Goal: Task Accomplishment & Management: Manage account settings

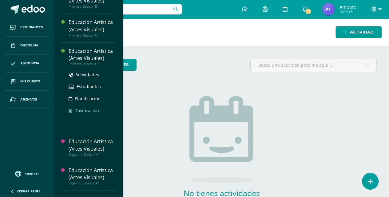
scroll to position [82, 0]
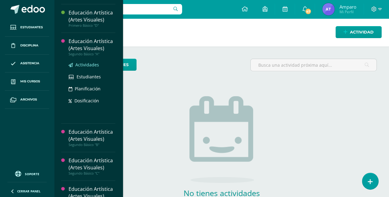
click at [86, 66] on span "Actividades" at bounding box center [87, 65] width 24 height 6
click at [85, 65] on span "Actividades" at bounding box center [87, 65] width 24 height 6
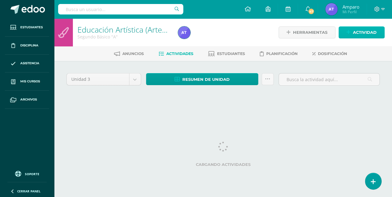
click at [359, 30] on span "Actividad" at bounding box center [365, 32] width 24 height 11
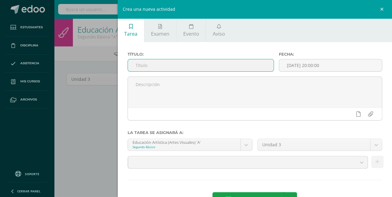
click at [134, 63] on input "text" at bounding box center [201, 65] width 146 height 12
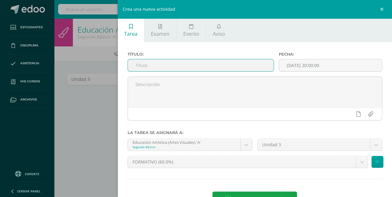
type input "UAp.3.2 Collage papel de China"
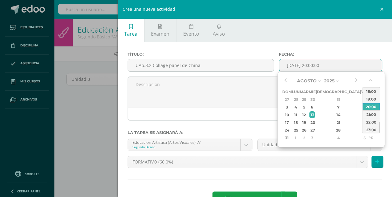
click at [285, 65] on input "[DATE] 20:00:00" at bounding box center [330, 65] width 103 height 12
click at [315, 107] on div "6" at bounding box center [312, 107] width 6 height 7
type input "2025-08-06 20:00"
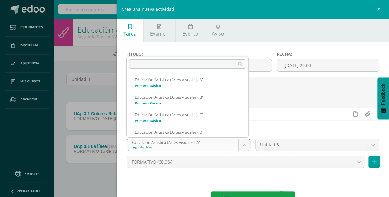
click at [246, 146] on body "Estudiantes Disciplina Asistencia Mis cursos Archivos Soporte Centro de ayuda Ú…" at bounding box center [194, 102] width 389 height 204
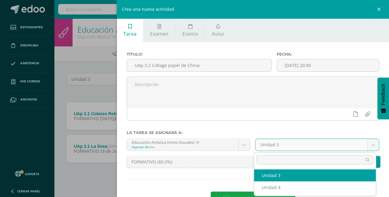
click at [369, 145] on body "Estudiantes Disciplina Asistencia Mis cursos Archivos Soporte Centro de ayuda Ú…" at bounding box center [194, 102] width 389 height 204
select select "212655"
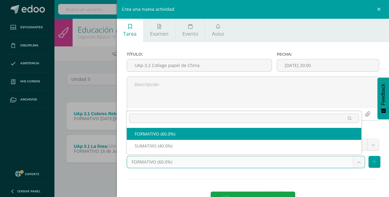
click at [356, 162] on body "Estudiantes Disciplina Asistencia Mis cursos Archivos Soporte Centro de ayuda Ú…" at bounding box center [194, 102] width 389 height 204
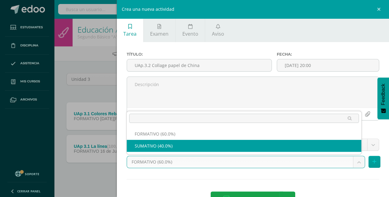
select select "212657"
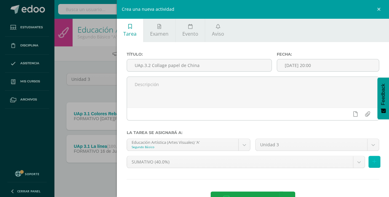
click at [373, 164] on icon at bounding box center [375, 161] width 4 height 5
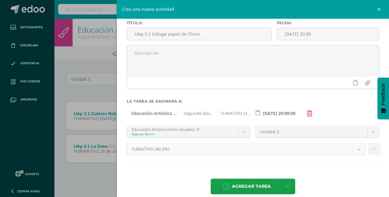
scroll to position [39, 0]
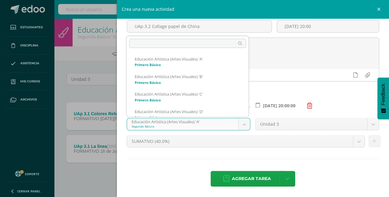
click at [243, 124] on body "Estudiantes Disciplina Asistencia Mis cursos Archivos Soporte Centro de ayuda Ú…" at bounding box center [194, 102] width 389 height 204
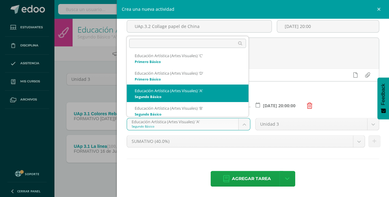
scroll to position [59, 0]
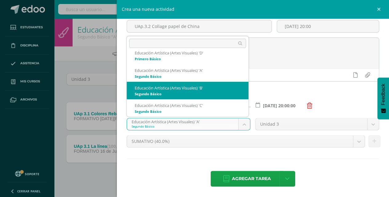
select select "213012"
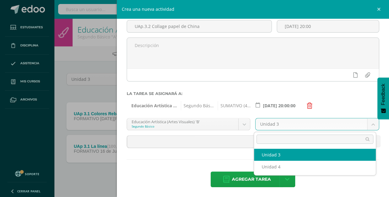
click at [370, 123] on body "Estudiantes Disciplina Asistencia Mis cursos Archivos Soporte Centro de ayuda Ú…" at bounding box center [194, 102] width 389 height 204
select select "213019"
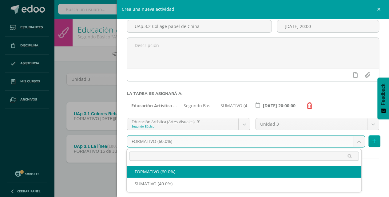
click at [354, 140] on body "Estudiantes Disciplina Asistencia Mis cursos Archivos Soporte Centro de ayuda Ú…" at bounding box center [194, 102] width 389 height 204
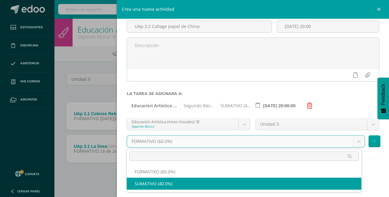
select select "213021"
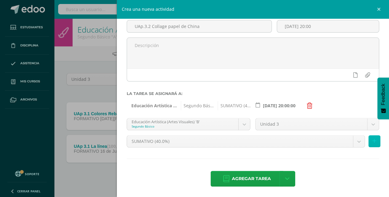
click at [373, 140] on icon at bounding box center [375, 141] width 4 height 5
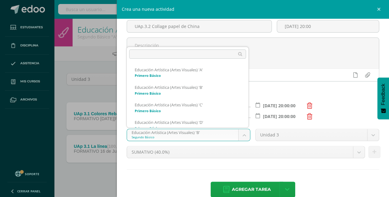
click at [242, 134] on body "Estudiantes Disciplina Asistencia Mis cursos Archivos Soporte Centro de ayuda Ú…" at bounding box center [194, 102] width 389 height 204
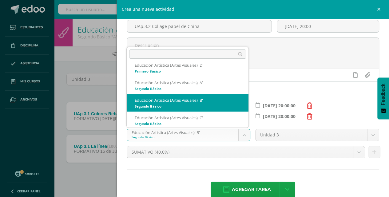
scroll to position [62, 0]
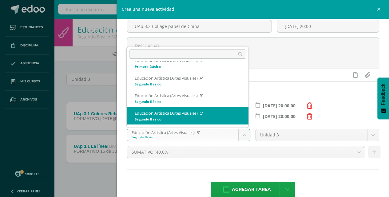
select select "213220"
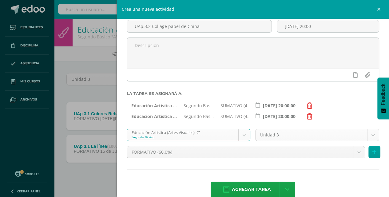
click at [372, 134] on body "Estudiantes Disciplina Asistencia Mis cursos Archivos Soporte Centro de ayuda Ú…" at bounding box center [194, 102] width 389 height 204
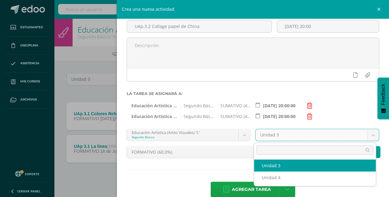
select select "213227"
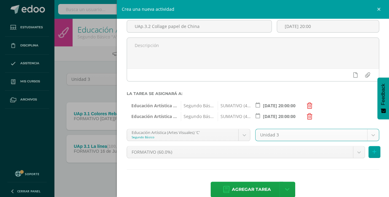
click at [354, 152] on body "Estudiantes Disciplina Asistencia Mis cursos Archivos Soporte Centro de ayuda Ú…" at bounding box center [194, 102] width 389 height 204
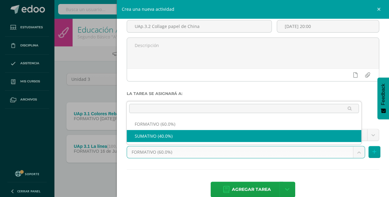
select select "213229"
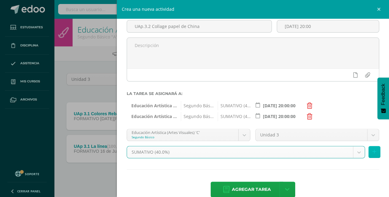
click at [373, 151] on icon at bounding box center [375, 151] width 4 height 5
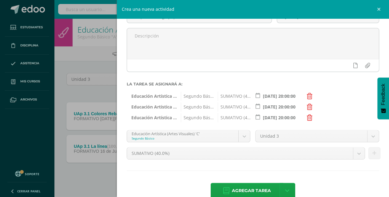
scroll to position [61, 0]
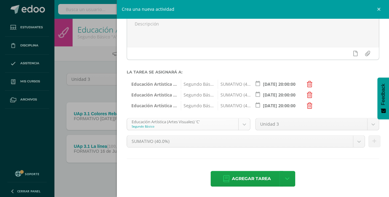
click at [244, 126] on body "Estudiantes Disciplina Asistencia Mis cursos Archivos Soporte Centro de ayuda Ú…" at bounding box center [194, 102] width 389 height 204
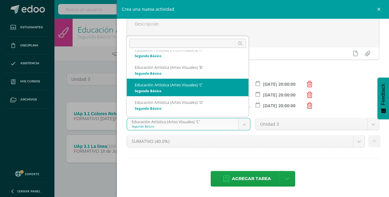
scroll to position [94, 0]
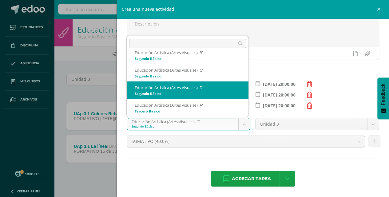
select select "213610"
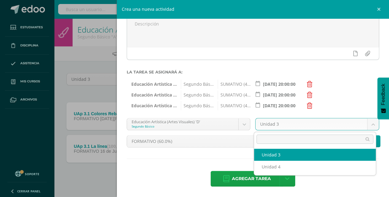
click at [370, 124] on body "Estudiantes Disciplina Asistencia Mis cursos Archivos Soporte Centro de ayuda Ú…" at bounding box center [194, 102] width 389 height 204
select select "213617"
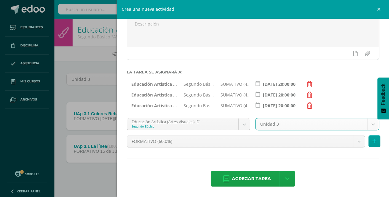
click at [354, 140] on body "Estudiantes Disciplina Asistencia Mis cursos Archivos Soporte Centro de ayuda Ú…" at bounding box center [194, 102] width 389 height 204
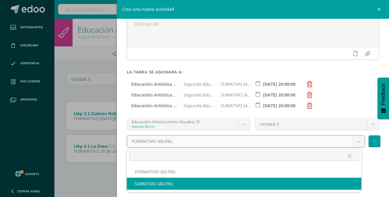
drag, startPoint x: 180, startPoint y: 183, endPoint x: 199, endPoint y: 180, distance: 19.4
select select "213619"
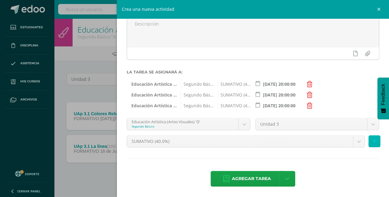
click at [376, 141] on button at bounding box center [375, 141] width 12 height 12
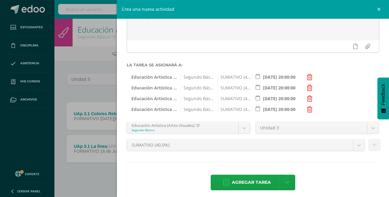
scroll to position [71, 0]
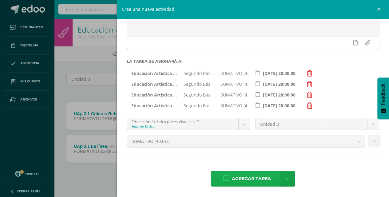
click at [243, 179] on span "Agregar tarea" at bounding box center [251, 178] width 39 height 15
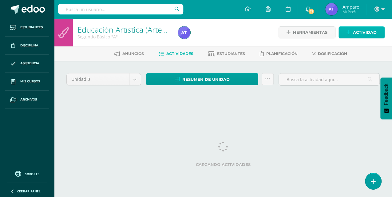
click at [359, 31] on span "Actividad" at bounding box center [365, 32] width 24 height 11
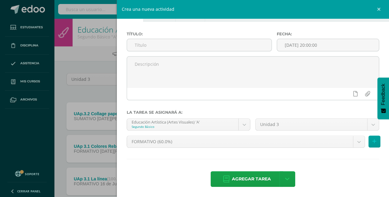
scroll to position [21, 0]
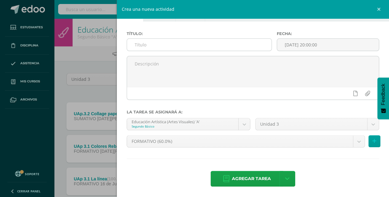
click at [138, 45] on input "text" at bounding box center [199, 45] width 145 height 12
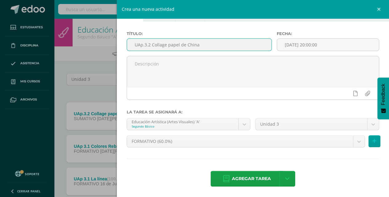
drag, startPoint x: 151, startPoint y: 44, endPoint x: 213, endPoint y: 51, distance: 62.2
click at [213, 51] on div "Título: UAp.3.2 Collage papel de China" at bounding box center [199, 43] width 150 height 25
type input "UAp.3.2 Colores Frios"
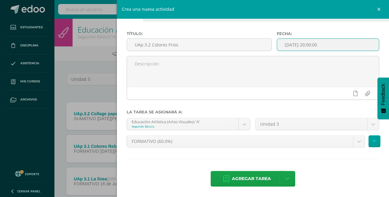
click at [282, 45] on input "[DATE] 20:00:00" at bounding box center [328, 45] width 102 height 12
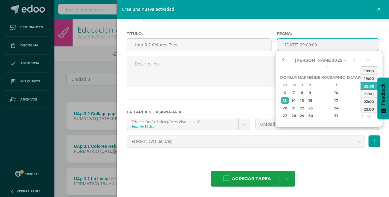
click at [284, 60] on button "button" at bounding box center [283, 60] width 6 height 9
click at [295, 105] on div "21" at bounding box center [293, 108] width 6 height 7
type input "2025-07-21 20:00"
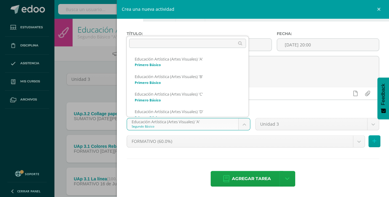
click at [245, 122] on body "Tarea asignada exitosamente Estudiantes Disciplina Asistencia Mis cursos Archiv…" at bounding box center [194, 118] width 389 height 236
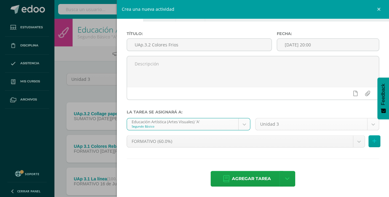
click at [369, 123] on body "Tarea asignada exitosamente Estudiantes Disciplina Asistencia Mis cursos Archiv…" at bounding box center [194, 118] width 389 height 236
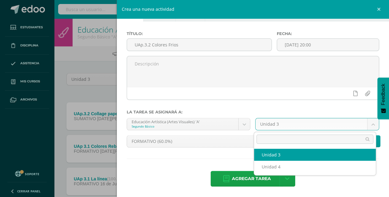
select select "212655"
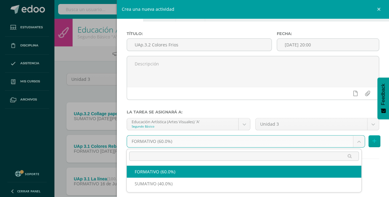
click at [357, 140] on body "Tarea asignada exitosamente Estudiantes Disciplina Asistencia Mis cursos Archiv…" at bounding box center [194, 118] width 389 height 236
select select "212656"
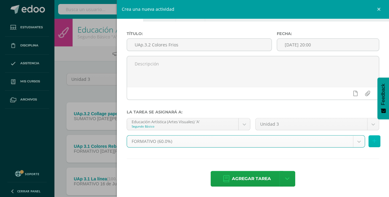
click at [374, 141] on button at bounding box center [375, 141] width 12 height 12
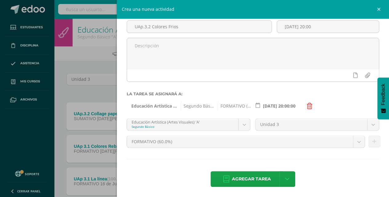
scroll to position [39, 0]
click at [242, 124] on body "Tarea asignada exitosamente Estudiantes Disciplina Asistencia Mis cursos Archiv…" at bounding box center [194, 118] width 389 height 236
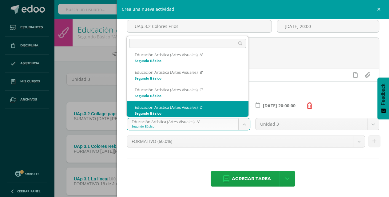
scroll to position [76, 0]
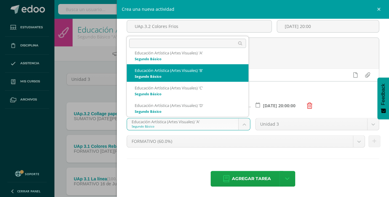
select select "213012"
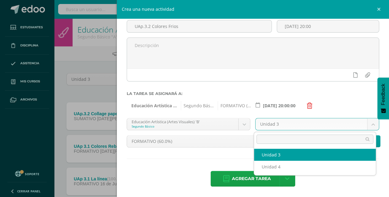
click at [371, 124] on body "Tarea asignada exitosamente Estudiantes Disciplina Asistencia Mis cursos Archiv…" at bounding box center [194, 118] width 389 height 236
select select "213019"
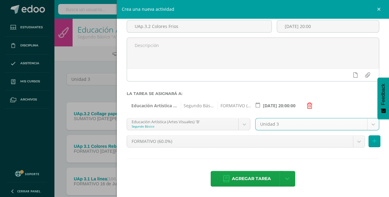
click at [352, 142] on body "Tarea asignada exitosamente Estudiantes Disciplina Asistencia Mis cursos Archiv…" at bounding box center [194, 118] width 389 height 236
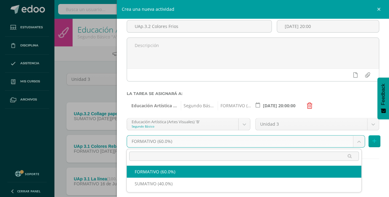
select select "213020"
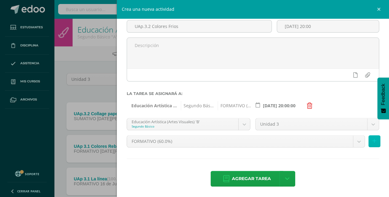
click at [373, 142] on icon at bounding box center [375, 141] width 4 height 5
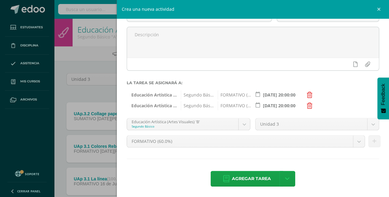
scroll to position [41, 0]
click at [241, 123] on body "Tarea asignada exitosamente Estudiantes Disciplina Asistencia Mis cursos Archiv…" at bounding box center [194, 118] width 389 height 236
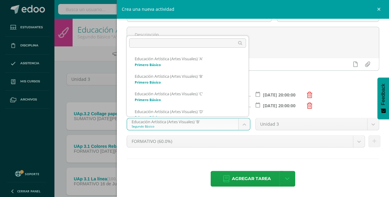
scroll to position [59, 0]
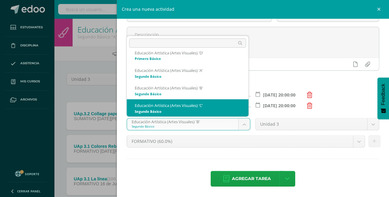
select select "213220"
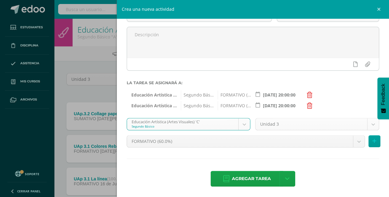
click at [367, 123] on body "Tarea asignada exitosamente Estudiantes Disciplina Asistencia Mis cursos Archiv…" at bounding box center [194, 118] width 389 height 236
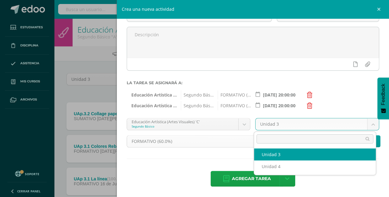
select select "213227"
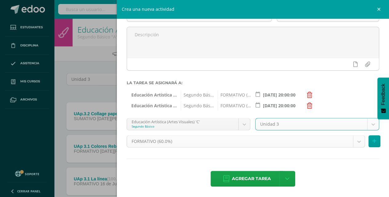
click at [359, 140] on body "Tarea asignada exitosamente Estudiantes Disciplina Asistencia Mis cursos Archiv…" at bounding box center [194, 118] width 389 height 236
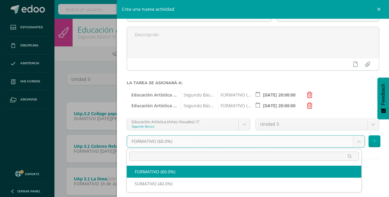
select select "213228"
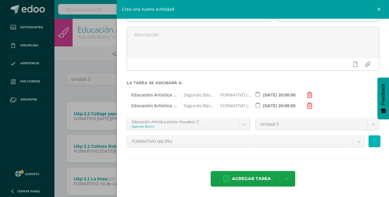
click at [373, 142] on icon at bounding box center [375, 141] width 4 height 5
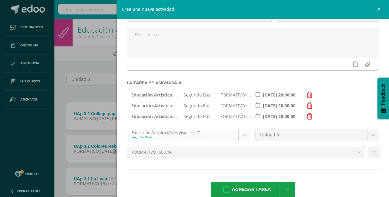
click at [242, 133] on body "Tarea asignada exitosamente Estudiantes Disciplina Asistencia Mis cursos Archiv…" at bounding box center [194, 118] width 389 height 236
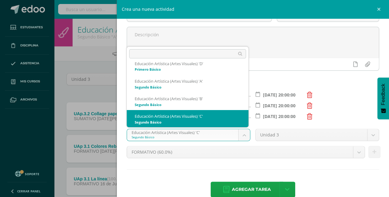
scroll to position [79, 0]
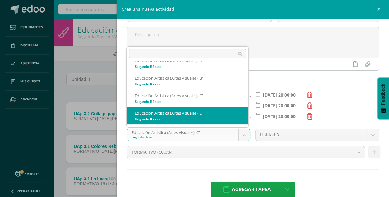
select select "213610"
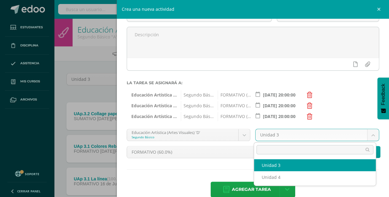
click at [369, 134] on body "Tarea asignada exitosamente Estudiantes Disciplina Asistencia Mis cursos Archiv…" at bounding box center [194, 118] width 389 height 236
select select "213617"
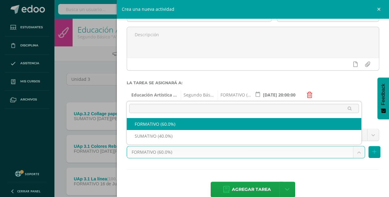
click at [354, 152] on body "Tarea asignada exitosamente Estudiantes Disciplina Asistencia Mis cursos Archiv…" at bounding box center [194, 118] width 389 height 236
select select "213618"
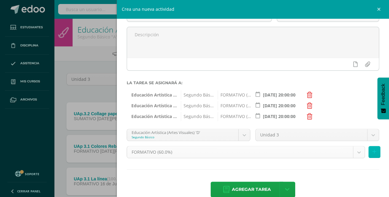
drag, startPoint x: 371, startPoint y: 151, endPoint x: 357, endPoint y: 161, distance: 16.7
click at [373, 151] on icon at bounding box center [375, 151] width 4 height 5
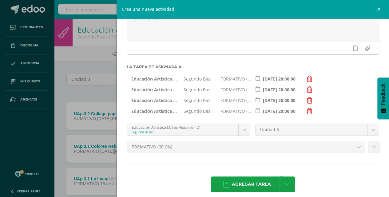
scroll to position [71, 0]
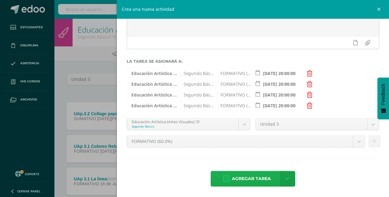
click at [246, 180] on span "Agregar tarea" at bounding box center [251, 178] width 39 height 15
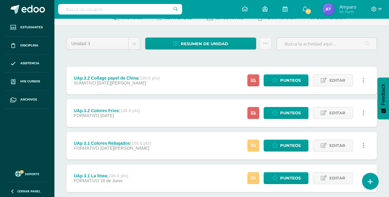
scroll to position [41, 0]
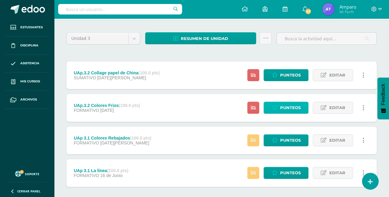
click at [290, 106] on span "Punteos" at bounding box center [290, 107] width 21 height 11
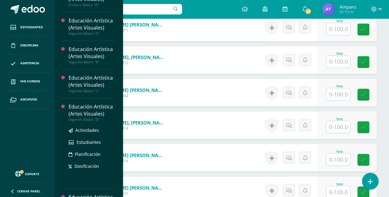
scroll to position [120, 0]
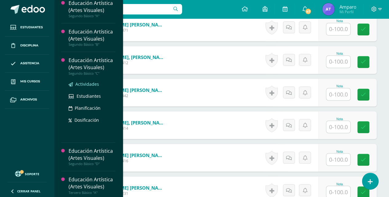
click at [88, 81] on span "Actividades" at bounding box center [87, 84] width 24 height 6
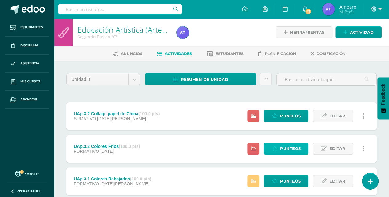
click at [292, 149] on span "Punteos" at bounding box center [290, 148] width 21 height 11
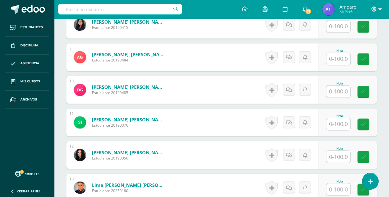
scroll to position [432, 0]
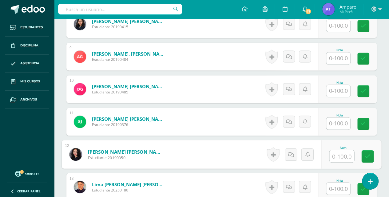
click at [337, 154] on input "text" at bounding box center [341, 156] width 25 height 12
type input "100"
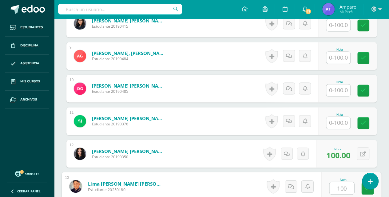
type input "100"
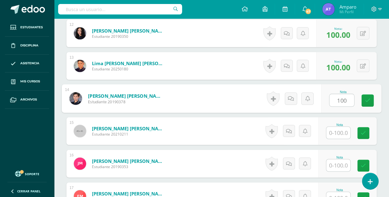
type input "100"
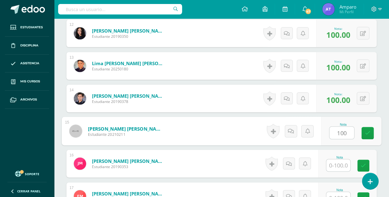
type input "100"
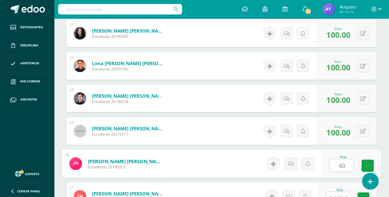
type input "60"
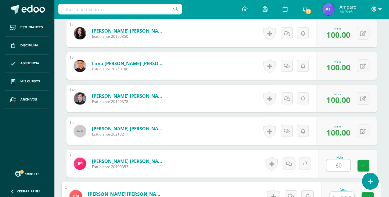
scroll to position [558, 0]
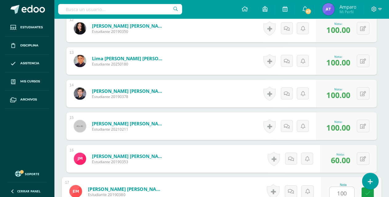
type input "100"
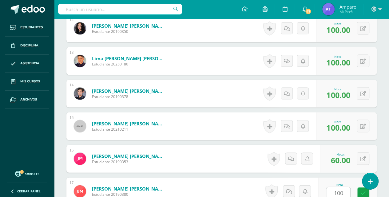
scroll to position [683, 0]
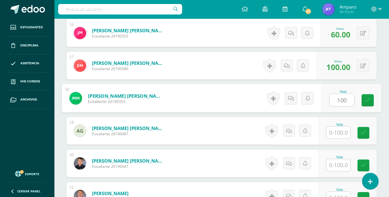
type input "100"
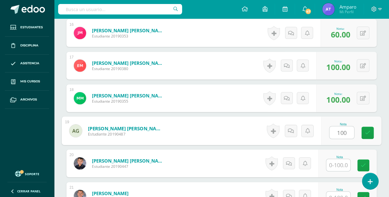
type input "100"
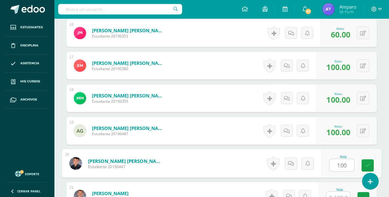
type input "100"
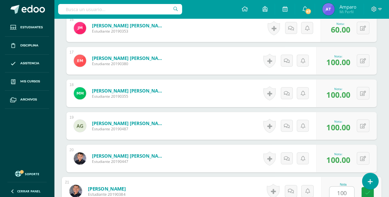
type input "100"
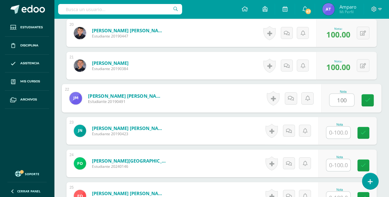
type input "100"
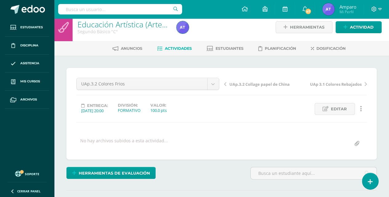
scroll to position [0, 0]
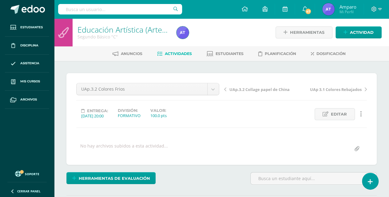
click at [172, 54] on span "Actividades" at bounding box center [178, 53] width 27 height 5
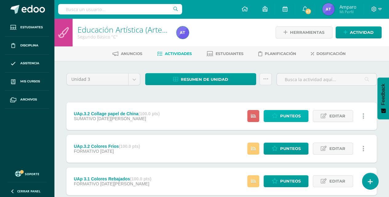
click at [281, 118] on span "Punteos" at bounding box center [290, 115] width 21 height 11
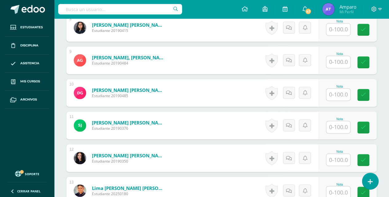
scroll to position [432, 0]
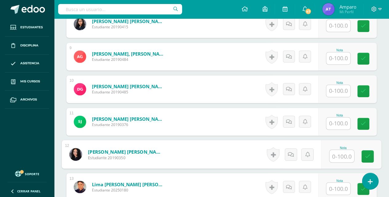
click at [335, 153] on input "text" at bounding box center [341, 156] width 25 height 12
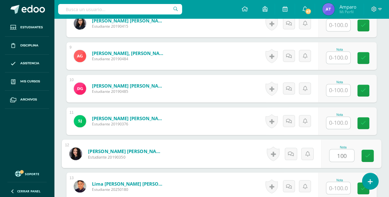
type input "100"
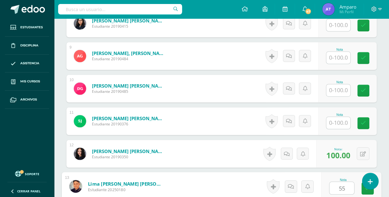
type input "55"
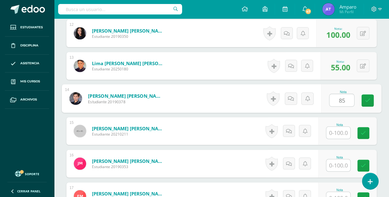
type input "85"
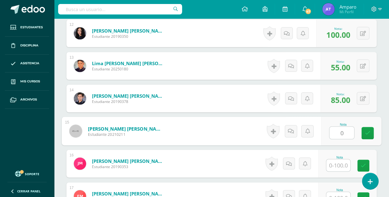
type input "0"
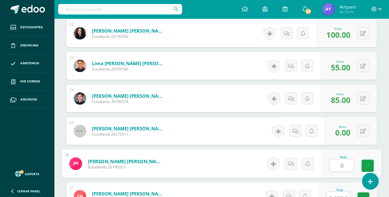
type input "0"
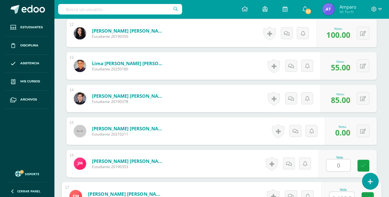
scroll to position [558, 0]
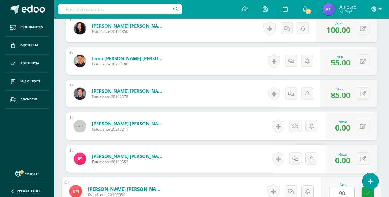
type input "90"
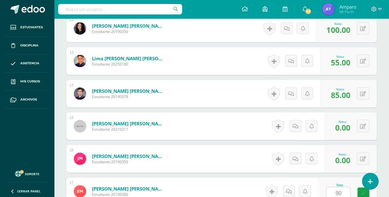
scroll to position [683, 0]
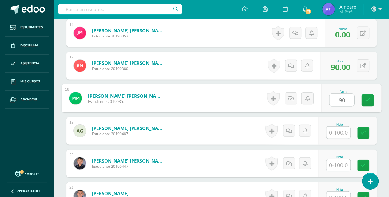
type input "90"
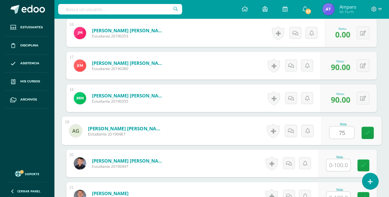
type input "75"
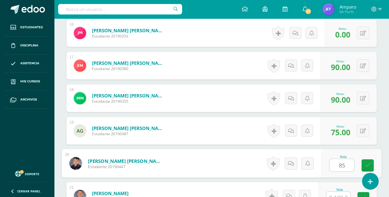
type input "85"
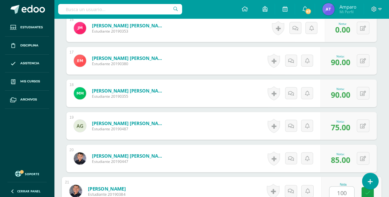
type input "100"
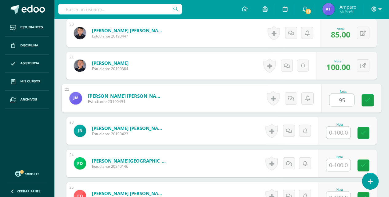
type input "95"
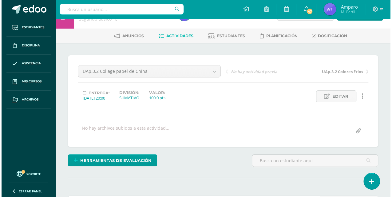
scroll to position [20, 0]
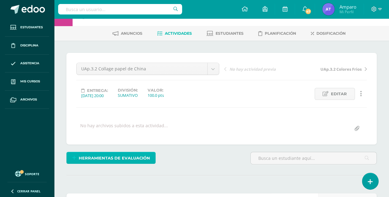
click at [121, 159] on span "Herramientas de evaluación" at bounding box center [114, 158] width 71 height 11
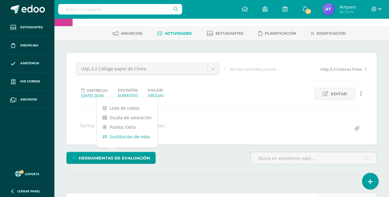
click at [128, 136] on link "Sustitución de nota" at bounding box center [127, 137] width 61 height 10
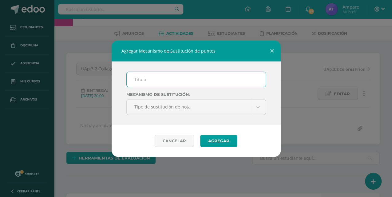
click at [136, 79] on input "text" at bounding box center [196, 79] width 139 height 15
type input "PMA"
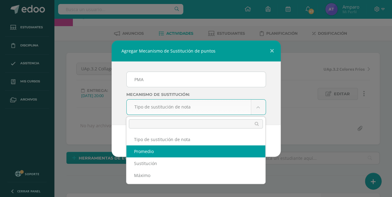
select select "average"
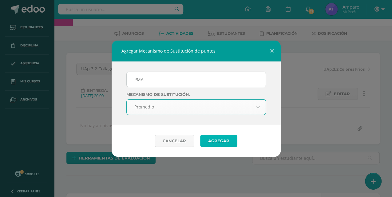
click at [216, 142] on button "Agregar" at bounding box center [218, 141] width 37 height 12
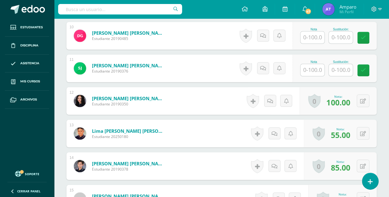
scroll to position [515, 0]
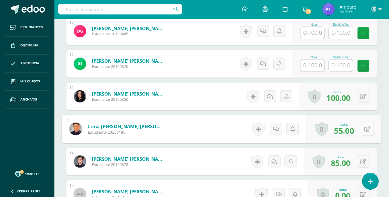
click at [362, 128] on button at bounding box center [367, 128] width 13 height 13
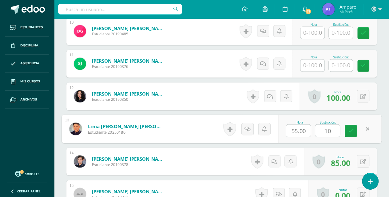
type input "100"
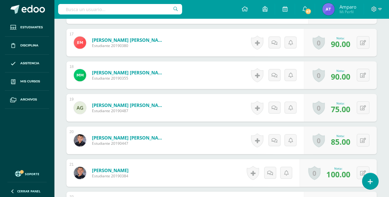
scroll to position [740, 0]
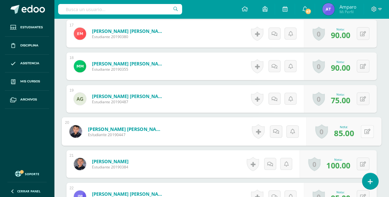
click at [364, 128] on button at bounding box center [367, 131] width 13 height 13
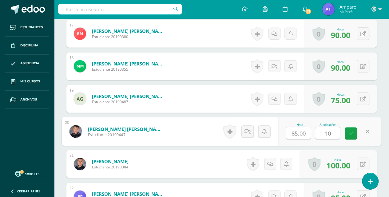
type input "100"
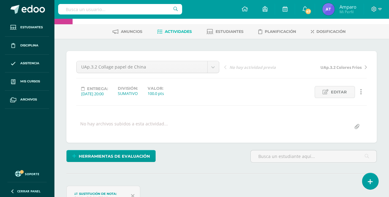
scroll to position [0, 0]
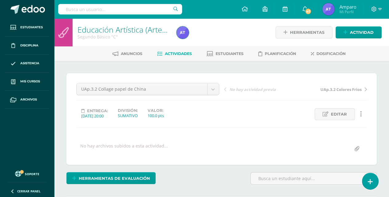
click at [184, 53] on span "Actividades" at bounding box center [178, 53] width 27 height 5
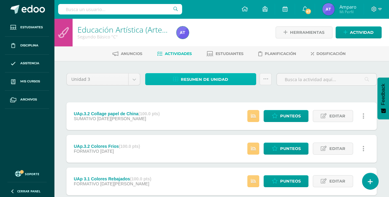
click at [202, 81] on span "Resumen de unidad" at bounding box center [204, 79] width 47 height 11
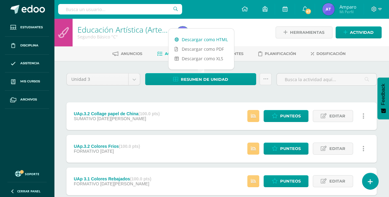
click at [202, 41] on link "Descargar como HTML" at bounding box center [202, 40] width 66 height 10
click at [352, 31] on span "Actividad" at bounding box center [362, 32] width 24 height 11
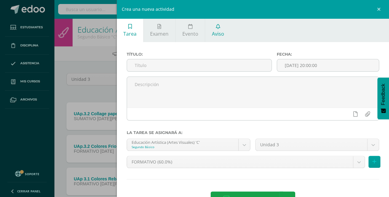
click at [220, 32] on span "Aviso" at bounding box center [218, 33] width 12 height 7
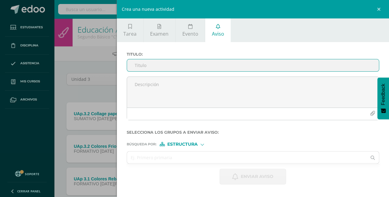
click at [137, 66] on input "Titulo :" at bounding box center [253, 65] width 252 height 12
type input "Falta de entrega de trabajos de Artes Visuales"
type input "Gálvez sebastian"
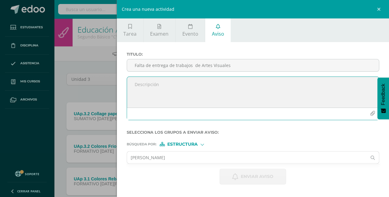
click at [132, 83] on textarea at bounding box center [253, 92] width 252 height 31
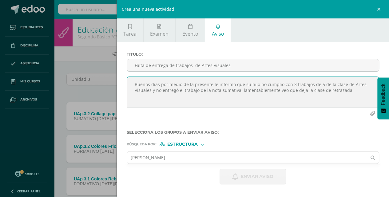
drag, startPoint x: 285, startPoint y: 91, endPoint x: 349, endPoint y: 90, distance: 63.7
click at [349, 90] on textarea "Buenos días por medio de la presente le informo que su hijo no cumplió con 3 tr…" at bounding box center [253, 92] width 252 height 31
drag, startPoint x: 186, startPoint y: 94, endPoint x: 212, endPoint y: 93, distance: 26.2
click at [212, 93] on textarea "Buenos días por medio de la presente le informo que su hijo no cumplió con 3 tr…" at bounding box center [253, 92] width 252 height 31
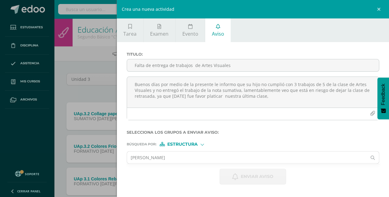
click at [255, 140] on div "Búsqueda por : Estructura Estructura Persona" at bounding box center [253, 141] width 253 height 9
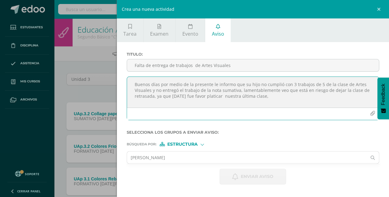
drag, startPoint x: 187, startPoint y: 96, endPoint x: 212, endPoint y: 98, distance: 24.7
click at [212, 98] on textarea "Buenos días por medio de la presente le informo que su hijo no cumplió con 3 tr…" at bounding box center [253, 92] width 252 height 31
click at [231, 96] on textarea "Buenos días por medio de la presente le informo que su hijo no cumplió con 3 tr…" at bounding box center [253, 92] width 252 height 31
drag, startPoint x: 307, startPoint y: 96, endPoint x: 329, endPoint y: 94, distance: 22.6
click at [329, 94] on textarea "Buenos días por medio de la presente le informo que su hijo no cumplió con 3 tr…" at bounding box center [253, 92] width 252 height 31
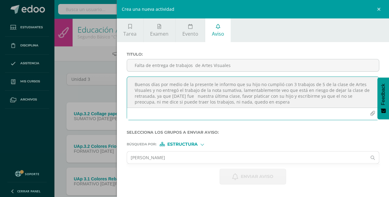
click at [259, 101] on textarea "Buenos días por medio de la presente le informo que su hijo no cumplió con 3 tr…" at bounding box center [253, 92] width 252 height 31
click at [224, 101] on textarea "Buenos días por medio de la presente le informo que su hijo no cumplió con 3 tr…" at bounding box center [253, 92] width 252 height 31
click at [225, 101] on textarea "Buenos días por medio de la presente le informo que su hijo no cumplió con 3 tr…" at bounding box center [253, 92] width 252 height 31
drag, startPoint x: 222, startPoint y: 101, endPoint x: 261, endPoint y: 100, distance: 39.1
click at [261, 100] on textarea "Buenos días por medio de la presente le informo que su hijo no cumplió con 3 tr…" at bounding box center [253, 92] width 252 height 31
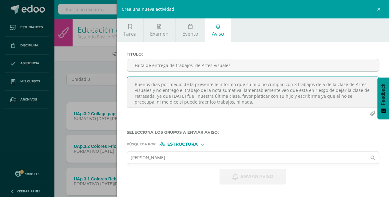
click at [223, 101] on textarea "Buenos días por medio de la presente le informo que su hijo no cumplió con 3 tr…" at bounding box center [253, 92] width 252 height 31
type textarea "Buenos días por medio de la presente le informo que su hijo no cumplió con 3 tr…"
click at [204, 145] on div at bounding box center [202, 143] width 3 height 3
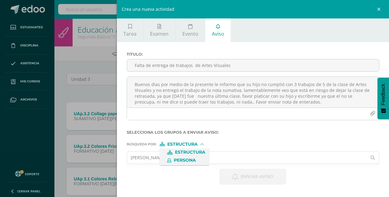
click at [190, 159] on span "Persona" at bounding box center [185, 160] width 22 height 3
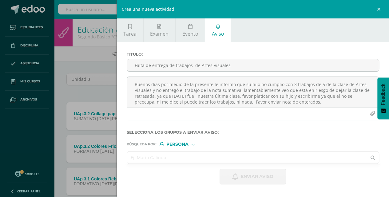
click at [127, 156] on input "text" at bounding box center [247, 158] width 240 height 12
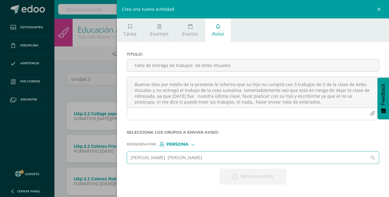
type input "Marroquín Gomez Jose David"
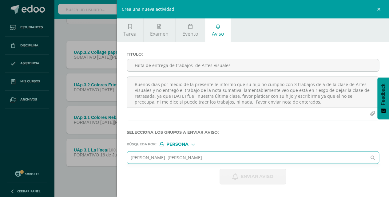
scroll to position [71, 0]
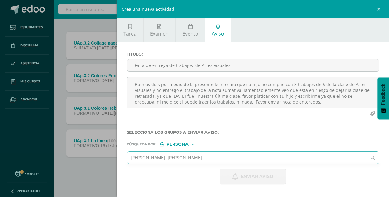
drag, startPoint x: 130, startPoint y: 157, endPoint x: 207, endPoint y: 170, distance: 78.2
click at [207, 170] on form "Titulo : Falta de entrega de trabajos de Artes Visuales Buenos días por medio d…" at bounding box center [253, 118] width 253 height 133
click at [192, 144] on div at bounding box center [192, 143] width 3 height 3
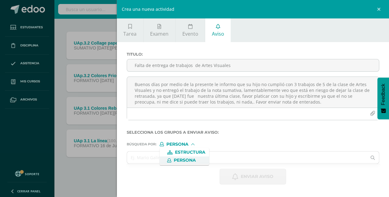
click at [177, 161] on span "Persona" at bounding box center [185, 160] width 22 height 3
click at [136, 156] on input "text" at bounding box center [247, 158] width 240 height 12
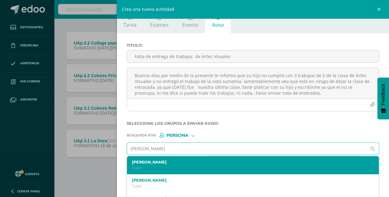
scroll to position [0, 0]
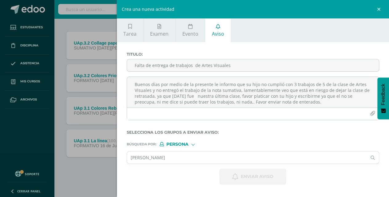
click at [181, 144] on span "Persona" at bounding box center [177, 144] width 22 height 3
click at [179, 161] on span "Persona" at bounding box center [185, 160] width 22 height 3
click at [153, 157] on input "Marroquin" at bounding box center [247, 158] width 240 height 12
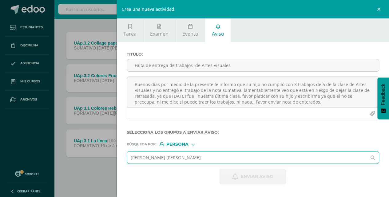
type input "Marroquin gomez Jose David"
drag, startPoint x: 129, startPoint y: 158, endPoint x: 209, endPoint y: 170, distance: 81.6
click at [209, 170] on form "Titulo : Falta de entrega de trabajos de Artes Visuales Buenos días por medio d…" at bounding box center [253, 118] width 253 height 133
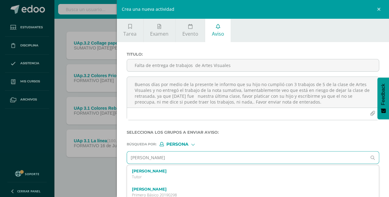
scroll to position [5, 0]
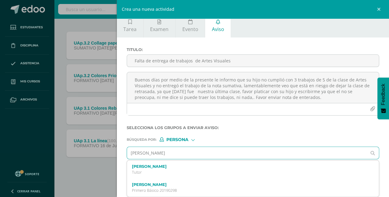
drag, startPoint x: 162, startPoint y: 153, endPoint x: 187, endPoint y: 153, distance: 25.5
click at [187, 153] on input "Jose david marrroq" at bounding box center [247, 153] width 240 height 12
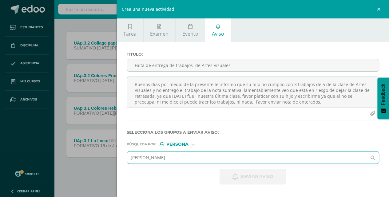
scroll to position [0, 0]
type input "Jose david marroquin gomez"
drag, startPoint x: 129, startPoint y: 157, endPoint x: 230, endPoint y: 159, distance: 100.6
click at [230, 159] on input "Jose david marroquin gomez" at bounding box center [247, 158] width 240 height 12
type input "N"
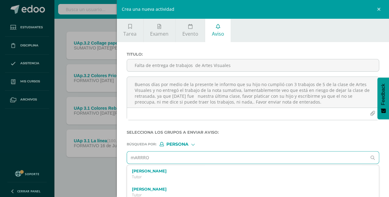
type input "mARRO"
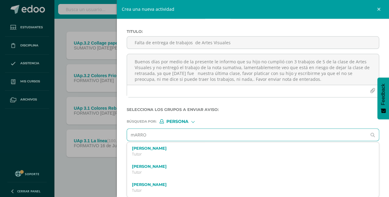
drag, startPoint x: 131, startPoint y: 135, endPoint x: 170, endPoint y: 137, distance: 39.1
click at [170, 137] on input "mARRO" at bounding box center [247, 135] width 240 height 12
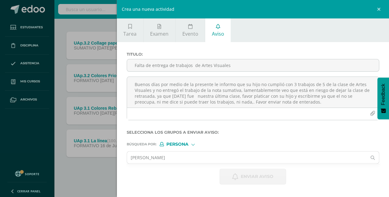
click at [191, 145] on div "Persona" at bounding box center [183, 144] width 46 height 4
click at [189, 160] on span "Persona" at bounding box center [185, 160] width 22 height 3
click at [185, 157] on input "MARROQUIN GOMEZ JOSE" at bounding box center [247, 158] width 240 height 12
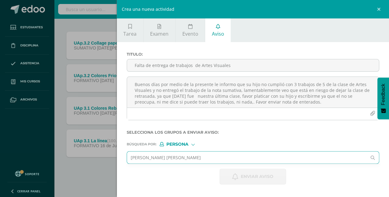
type input "MARROQUIN GOMEZ JOSE DAVID"
drag, startPoint x: 128, startPoint y: 156, endPoint x: 224, endPoint y: 161, distance: 96.1
click at [224, 161] on input "MARROQUIN GOMEZ JOSE DAVID" at bounding box center [247, 158] width 240 height 12
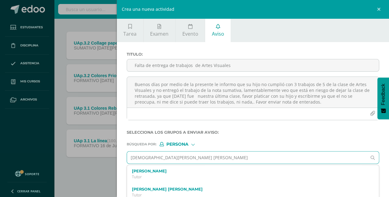
type input "MARROQUIN JOSE DAVID"
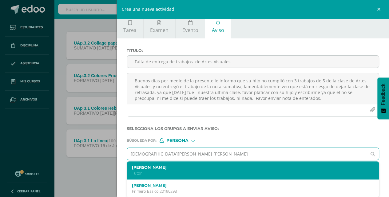
scroll to position [5, 0]
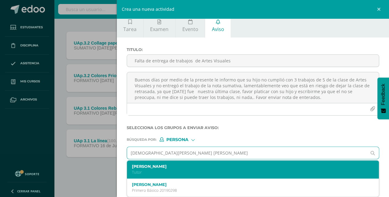
drag, startPoint x: 129, startPoint y: 153, endPoint x: 260, endPoint y: 168, distance: 132.2
click at [260, 159] on div "MARROQUIN JOSE DAVID José David Zetino Chacón Tutor Jose Javier Barrientos Véli…" at bounding box center [253, 153] width 253 height 13
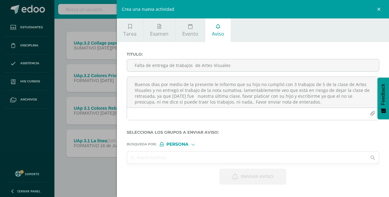
click at [195, 145] on div "Persona" at bounding box center [183, 144] width 46 height 4
click at [190, 160] on span "Persona" at bounding box center [185, 160] width 22 height 3
click at [132, 157] on input "text" at bounding box center [247, 158] width 240 height 12
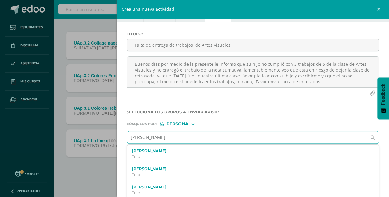
type input "Marroquin gomez"
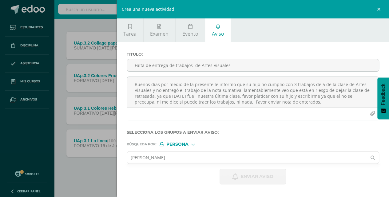
click at [192, 125] on form "Titulo : Falta de entrega de trabajos de Artes Visuales Buenos días por medio d…" at bounding box center [253, 118] width 253 height 133
click at [192, 145] on div at bounding box center [192, 143] width 3 height 3
click at [193, 153] on span "Estructura" at bounding box center [190, 152] width 30 height 3
click at [132, 158] on input "text" at bounding box center [247, 158] width 240 height 12
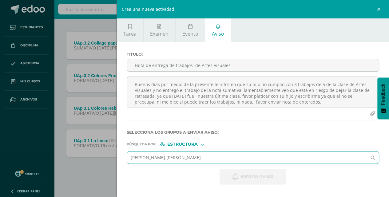
type input "marroquin gomez jose david"
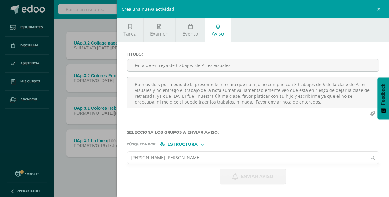
click at [202, 145] on div at bounding box center [202, 143] width 3 height 3
click at [196, 160] on span "Persona" at bounding box center [185, 160] width 22 height 3
click at [132, 157] on input "text" at bounding box center [247, 158] width 240 height 12
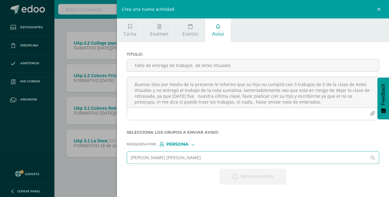
drag, startPoint x: 132, startPoint y: 157, endPoint x: 167, endPoint y: 159, distance: 35.1
click at [167, 159] on input "marroquin gomez jose david" at bounding box center [247, 158] width 240 height 12
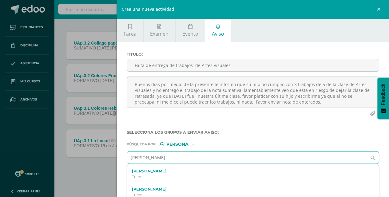
click at [154, 158] on input "jose david" at bounding box center [247, 158] width 240 height 12
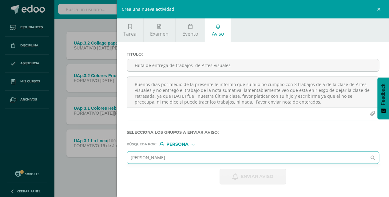
type input "jose david marroquin gomez"
drag, startPoint x: 129, startPoint y: 156, endPoint x: 199, endPoint y: 161, distance: 70.0
click at [199, 161] on input "jose david marroquin gomez" at bounding box center [247, 158] width 240 height 12
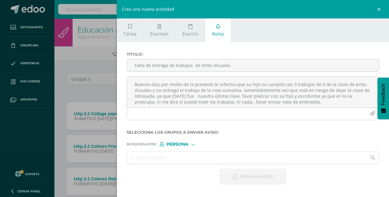
click at [93, 90] on div "Crea una nueva actividad Tarea Examen Evento Aviso Título: Fecha: 2025-08-13 20…" at bounding box center [194, 98] width 389 height 197
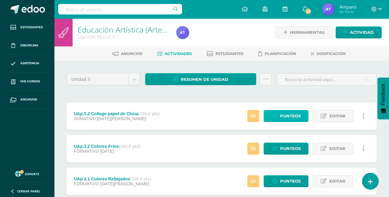
click at [291, 113] on span "Punteos" at bounding box center [290, 115] width 21 height 11
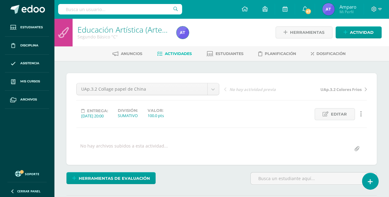
click at [182, 54] on span "Actividades" at bounding box center [178, 53] width 27 height 5
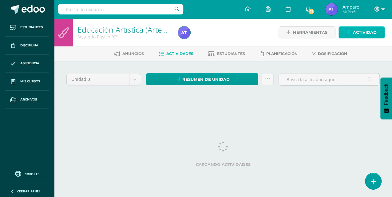
click at [365, 32] on span "Actividad" at bounding box center [365, 32] width 24 height 11
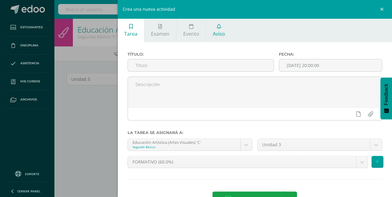
click at [221, 30] on link "Aviso" at bounding box center [219, 30] width 26 height 24
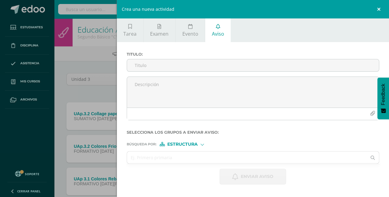
click at [376, 9] on link at bounding box center [380, 9] width 18 height 18
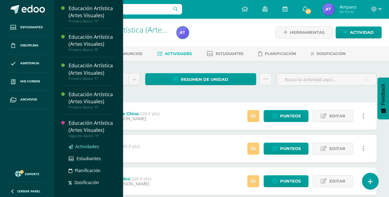
click at [86, 145] on span "Actividades" at bounding box center [87, 147] width 24 height 6
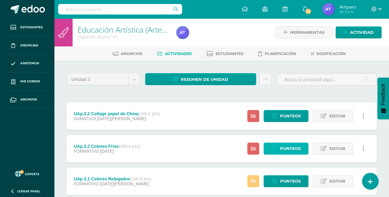
click at [286, 149] on span "Punteos" at bounding box center [290, 148] width 21 height 11
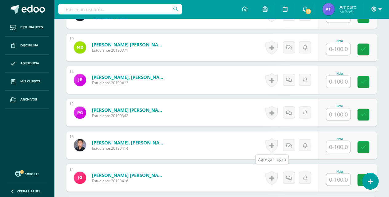
scroll to position [494, 0]
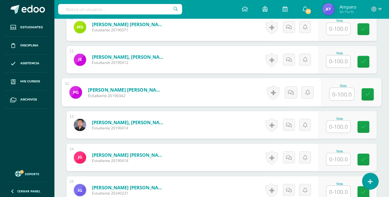
click at [337, 91] on input "text" at bounding box center [341, 94] width 25 height 12
type input "90"
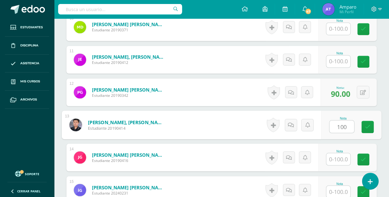
type input "100"
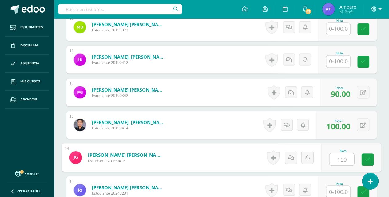
type input "100"
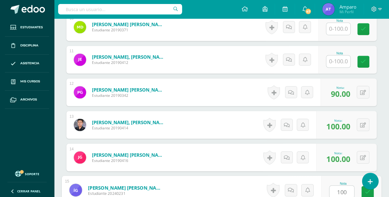
type input "100"
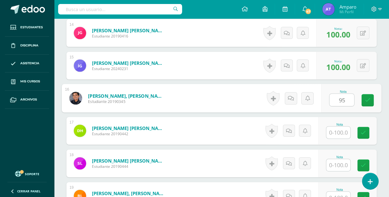
type input "95"
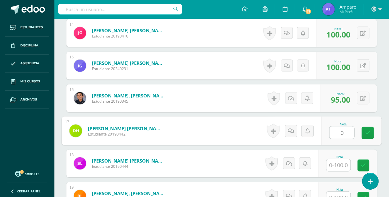
type input "0"
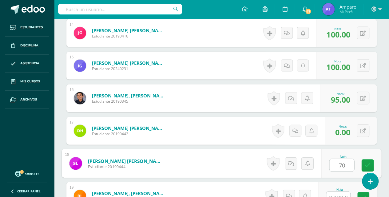
type input "70"
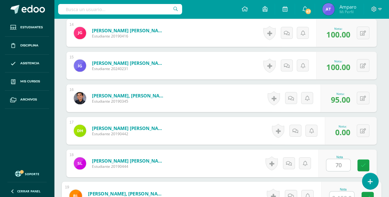
scroll to position [623, 0]
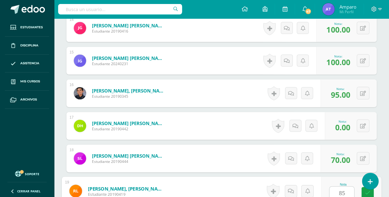
type input "85"
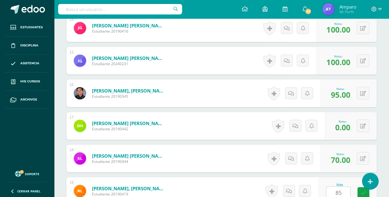
scroll to position [749, 0]
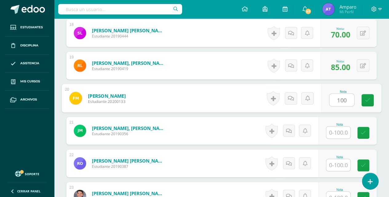
type input "100"
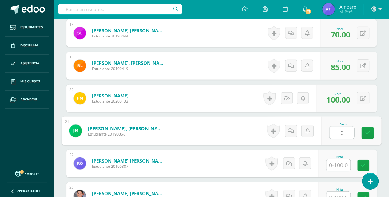
type input "0"
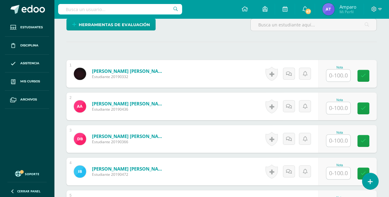
scroll to position [0, 0]
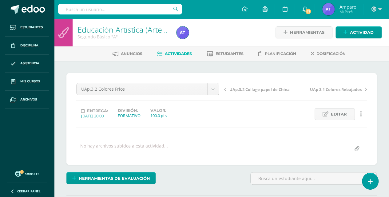
click at [173, 52] on span "Actividades" at bounding box center [178, 53] width 27 height 5
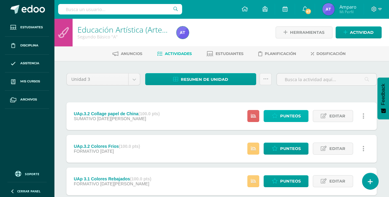
click at [289, 114] on span "Punteos" at bounding box center [290, 115] width 21 height 11
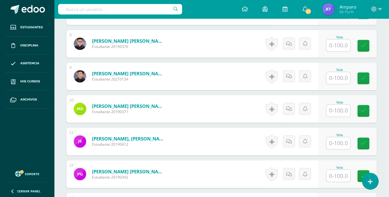
scroll to position [453, 0]
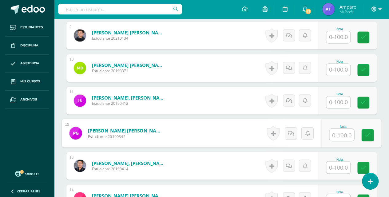
click at [341, 133] on input "text" at bounding box center [341, 135] width 25 height 12
type input "0"
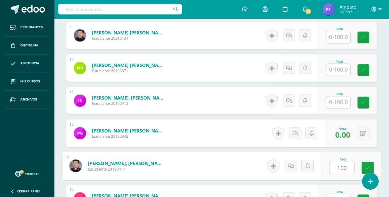
type input "100"
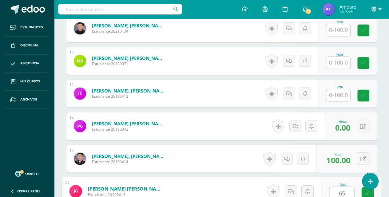
type input "65"
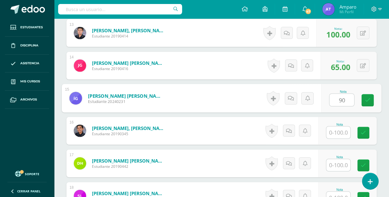
type input "90"
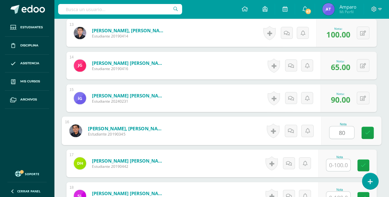
type input "80"
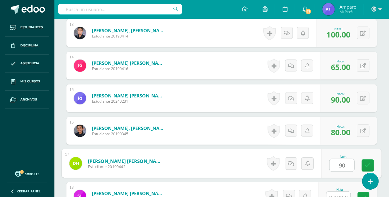
type input "90"
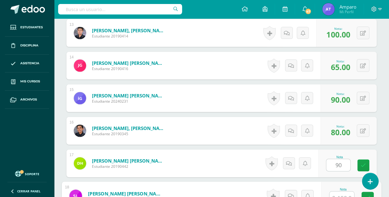
scroll to position [591, 0]
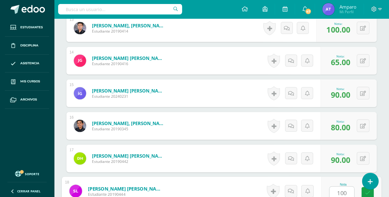
type input "100"
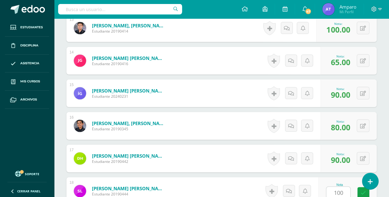
scroll to position [716, 0]
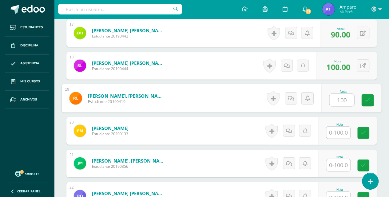
type input "100"
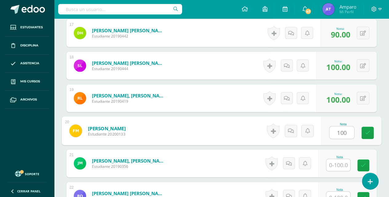
type input "100"
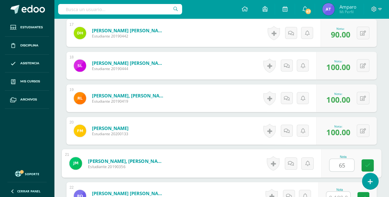
type input "65"
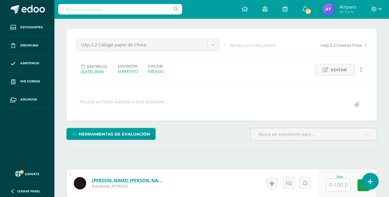
scroll to position [0, 0]
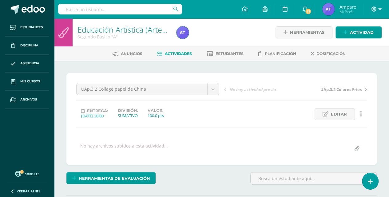
click at [175, 53] on span "Actividades" at bounding box center [178, 53] width 27 height 5
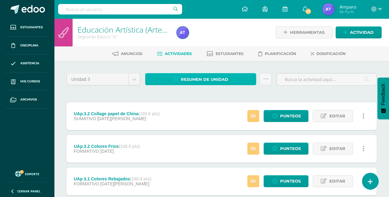
click at [209, 81] on span "Resumen de unidad" at bounding box center [204, 79] width 47 height 11
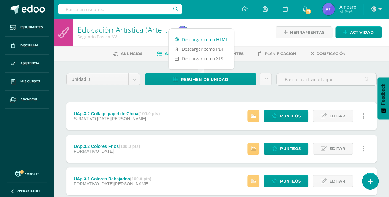
click at [207, 39] on link "Descargar como HTML" at bounding box center [202, 40] width 66 height 10
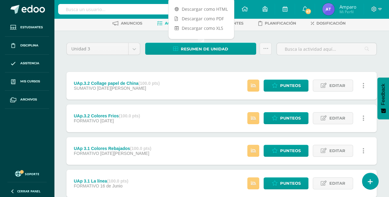
scroll to position [71, 0]
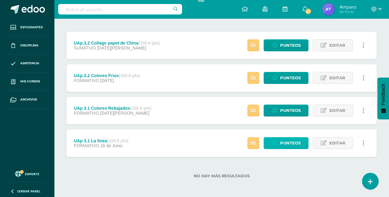
click at [287, 141] on span "Punteos" at bounding box center [290, 142] width 21 height 11
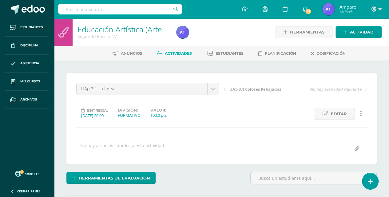
scroll to position [1, 0]
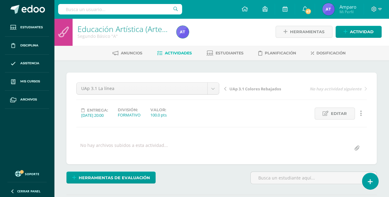
click at [172, 52] on span "Actividades" at bounding box center [178, 53] width 27 height 5
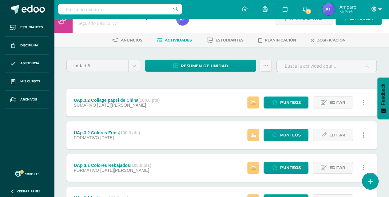
scroll to position [71, 0]
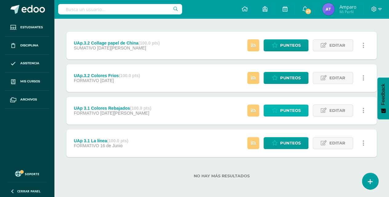
click at [289, 110] on span "Punteos" at bounding box center [290, 110] width 21 height 11
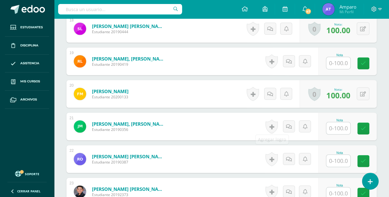
scroll to position [753, 0]
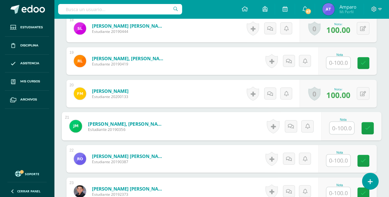
click at [338, 126] on input "text" at bounding box center [341, 128] width 25 height 12
type input "65"
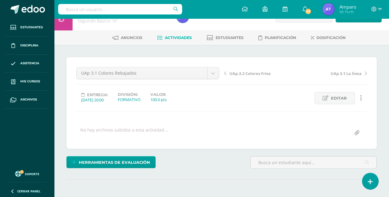
scroll to position [0, 0]
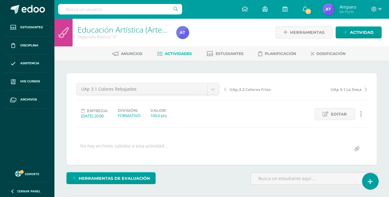
click at [177, 53] on span "Actividades" at bounding box center [178, 53] width 27 height 5
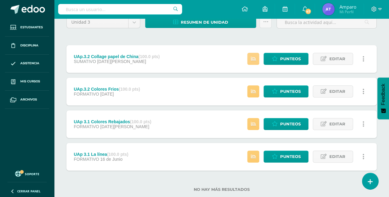
scroll to position [50, 0]
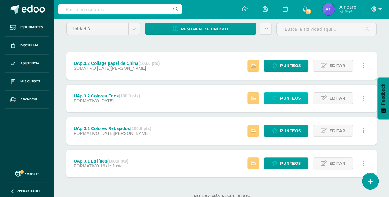
click at [289, 96] on span "Punteos" at bounding box center [290, 98] width 21 height 11
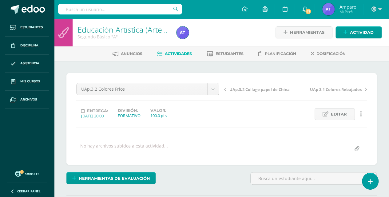
scroll to position [0, 0]
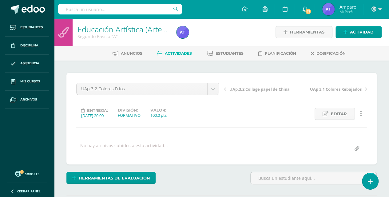
click at [177, 52] on span "Actividades" at bounding box center [178, 53] width 27 height 5
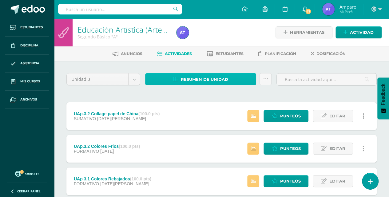
click at [213, 79] on span "Resumen de unidad" at bounding box center [204, 79] width 47 height 11
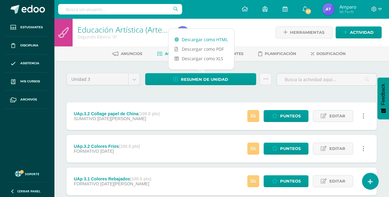
click at [202, 39] on link "Descargar como HTML" at bounding box center [202, 40] width 66 height 10
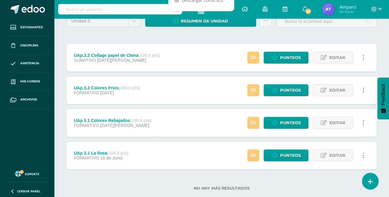
scroll to position [71, 0]
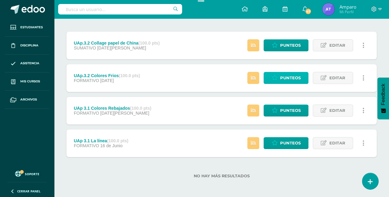
click at [297, 77] on span "Punteos" at bounding box center [290, 77] width 21 height 11
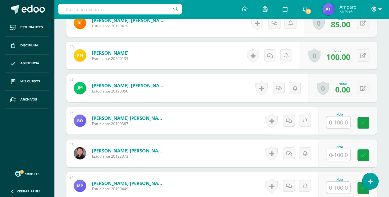
scroll to position [792, 0]
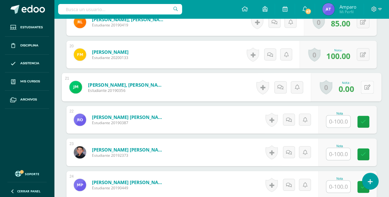
click at [364, 85] on button at bounding box center [367, 87] width 13 height 13
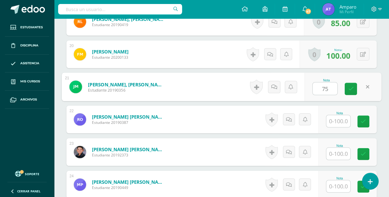
type input "75"
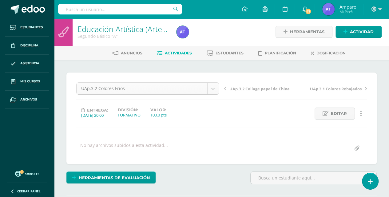
scroll to position [0, 0]
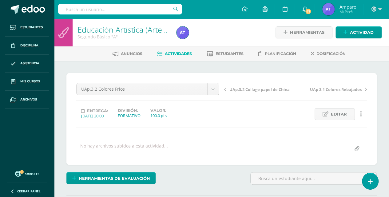
click at [180, 53] on span "Actividades" at bounding box center [178, 53] width 27 height 5
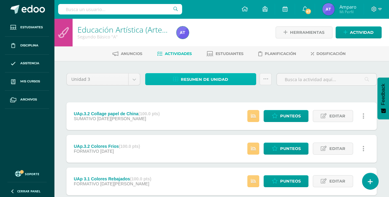
click at [207, 78] on span "Resumen de unidad" at bounding box center [204, 79] width 47 height 11
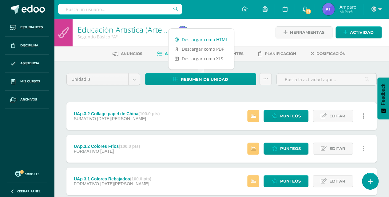
click at [208, 38] on link "Descargar como HTML" at bounding box center [202, 40] width 66 height 10
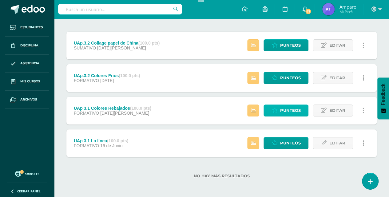
click at [290, 110] on span "Punteos" at bounding box center [290, 110] width 21 height 11
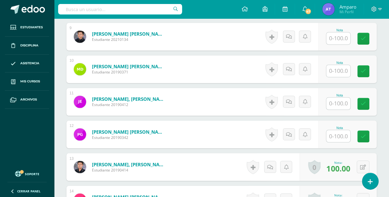
scroll to position [472, 0]
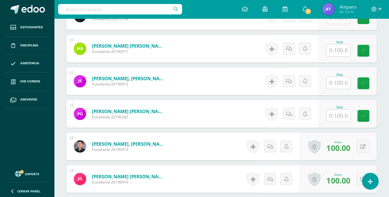
click at [342, 113] on input "text" at bounding box center [338, 116] width 24 height 12
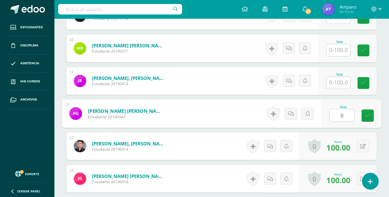
type input "85"
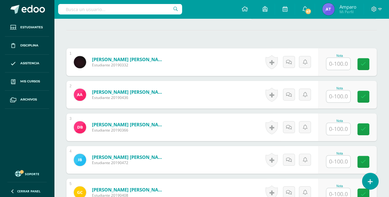
scroll to position [2, 0]
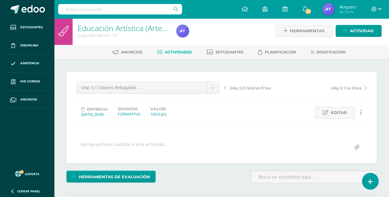
click at [181, 50] on span "Actividades" at bounding box center [178, 52] width 27 height 5
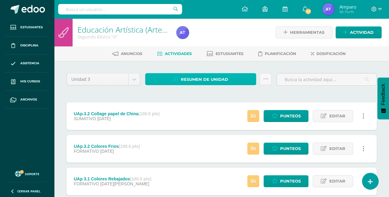
click at [204, 81] on span "Resumen de unidad" at bounding box center [204, 79] width 47 height 11
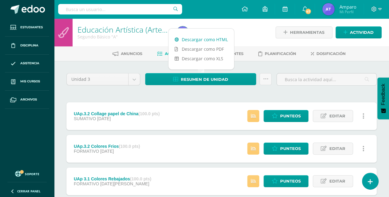
click at [202, 38] on link "Descargar como HTML" at bounding box center [202, 40] width 66 height 10
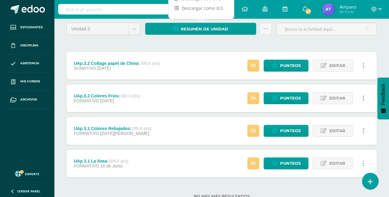
scroll to position [71, 0]
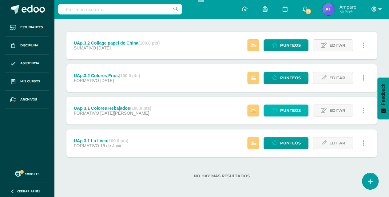
click at [290, 111] on span "Punteos" at bounding box center [290, 110] width 21 height 11
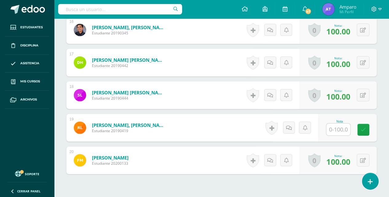
scroll to position [691, 0]
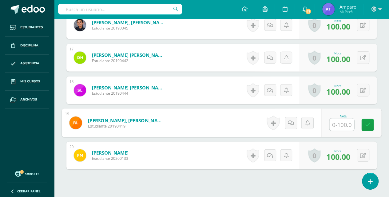
click at [337, 123] on input "text" at bounding box center [341, 125] width 25 height 12
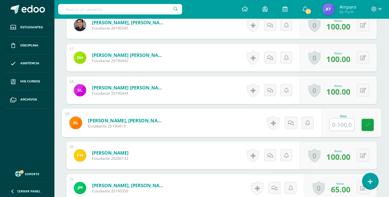
scroll to position [692, 0]
type input "90"
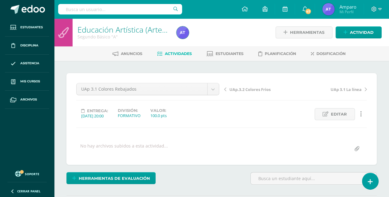
scroll to position [0, 0]
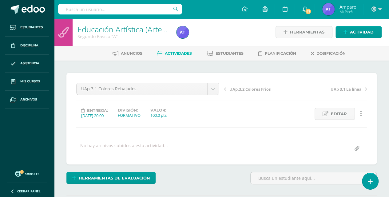
click at [179, 52] on span "Actividades" at bounding box center [178, 53] width 27 height 5
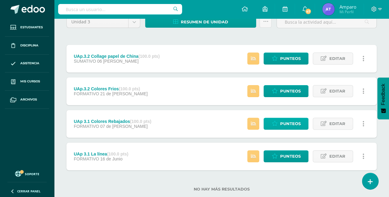
scroll to position [50, 0]
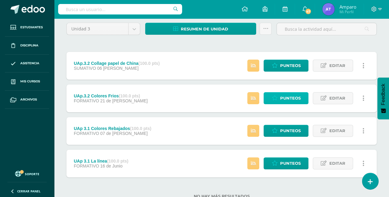
click at [286, 99] on span "Punteos" at bounding box center [290, 98] width 21 height 11
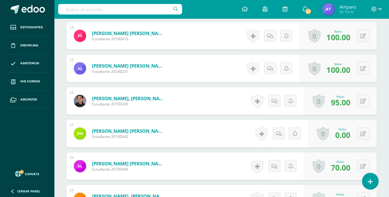
scroll to position [616, 0]
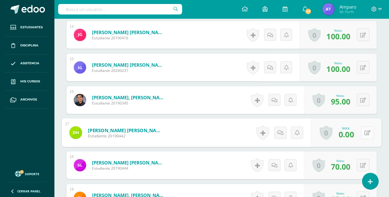
click at [365, 132] on icon at bounding box center [368, 132] width 6 height 5
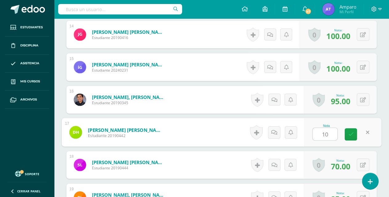
type input "100"
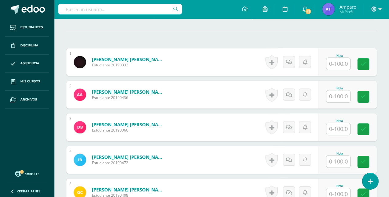
scroll to position [2, 0]
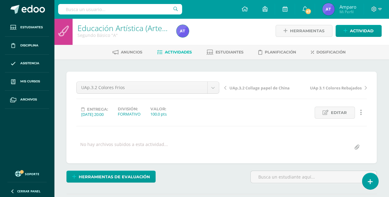
click at [179, 50] on span "Actividades" at bounding box center [178, 52] width 27 height 5
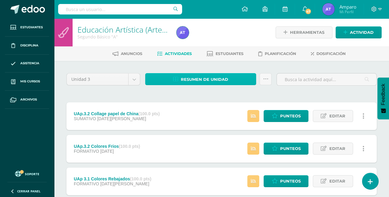
click at [202, 80] on span "Resumen de unidad" at bounding box center [204, 79] width 47 height 11
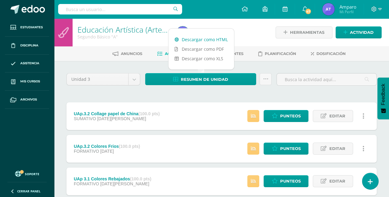
click at [200, 40] on link "Descargar como HTML" at bounding box center [202, 40] width 66 height 10
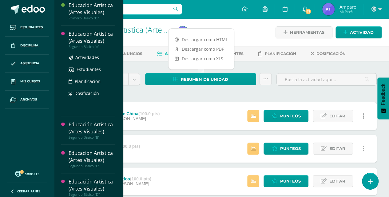
scroll to position [102, 0]
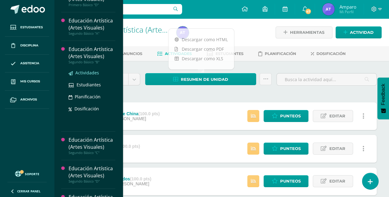
click at [85, 71] on span "Actividades" at bounding box center [87, 73] width 24 height 6
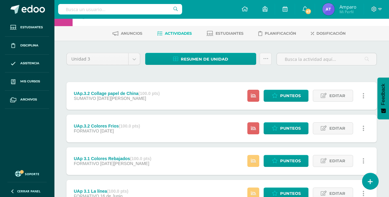
scroll to position [71, 0]
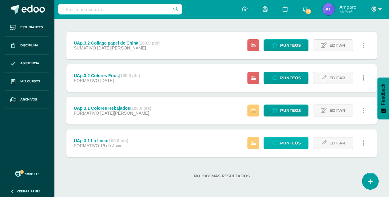
click at [286, 145] on span "Punteos" at bounding box center [290, 142] width 21 height 11
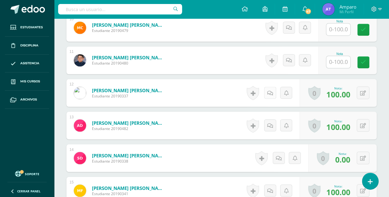
scroll to position [494, 0]
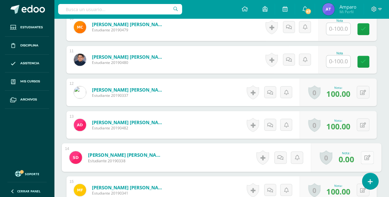
click at [364, 157] on button at bounding box center [367, 157] width 13 height 13
type input "70"
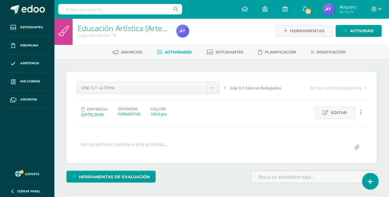
scroll to position [0, 0]
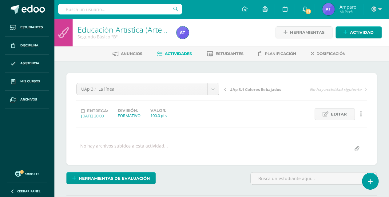
click at [180, 52] on span "Actividades" at bounding box center [178, 53] width 27 height 5
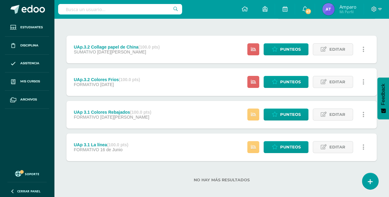
scroll to position [71, 0]
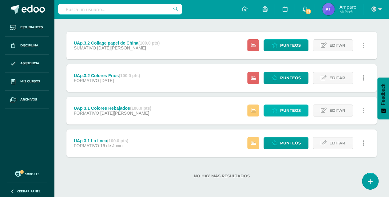
click at [290, 113] on span "Punteos" at bounding box center [290, 110] width 21 height 11
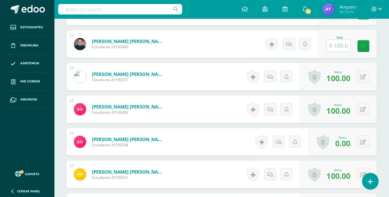
scroll to position [510, 0]
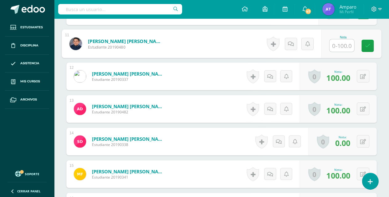
click at [333, 44] on input "text" at bounding box center [341, 45] width 25 height 12
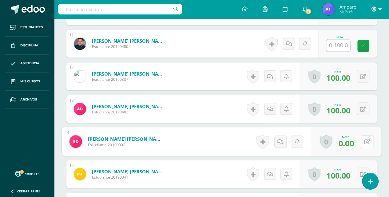
click at [363, 139] on button at bounding box center [367, 141] width 13 height 13
type input "75"
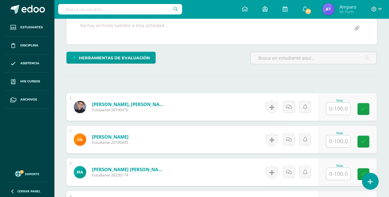
scroll to position [0, 0]
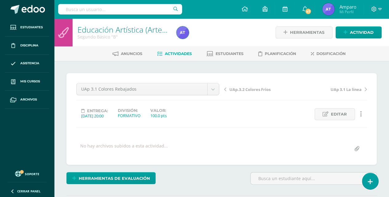
click at [183, 52] on span "Actividades" at bounding box center [178, 53] width 27 height 5
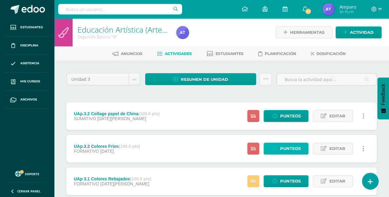
click at [287, 150] on span "Punteos" at bounding box center [290, 148] width 21 height 11
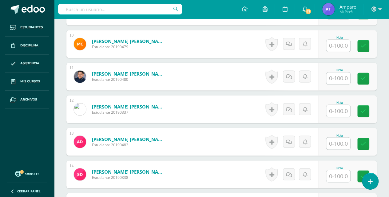
scroll to position [474, 0]
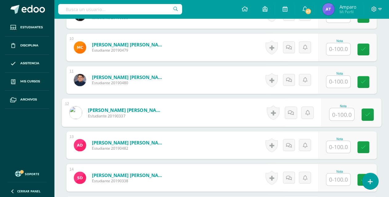
click at [332, 110] on input "text" at bounding box center [341, 114] width 25 height 12
type input "100"
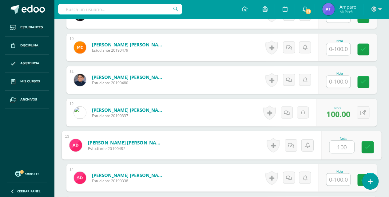
type input "100"
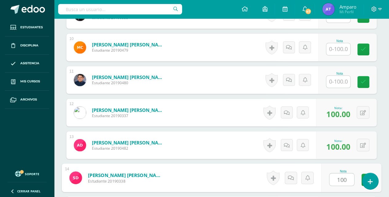
type input "100"
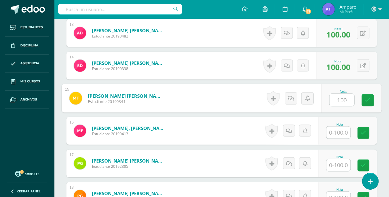
type input "100"
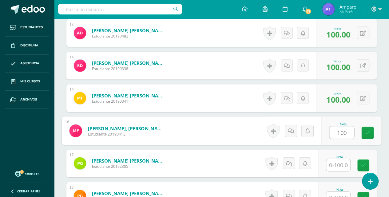
type input "100"
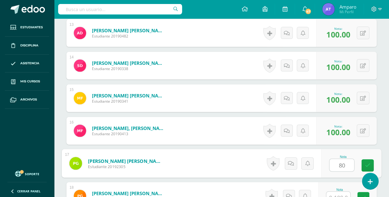
type input "80"
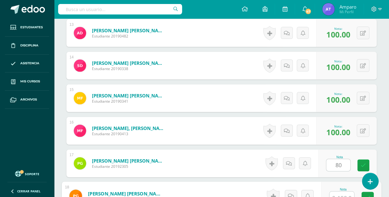
scroll to position [591, 0]
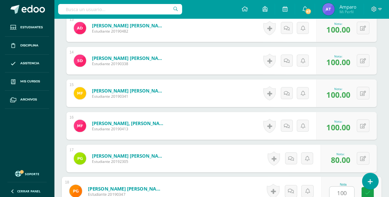
type input "100"
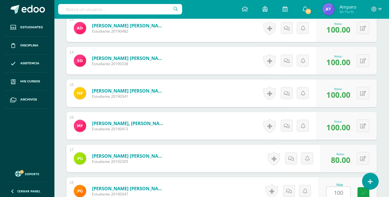
scroll to position [716, 0]
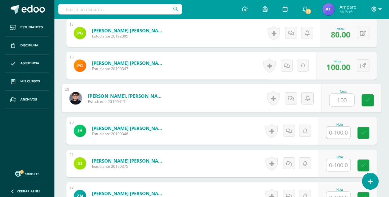
type input "100"
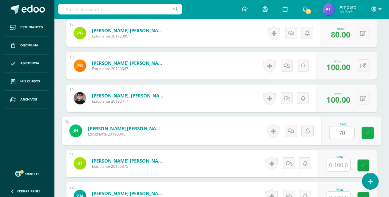
type input "70"
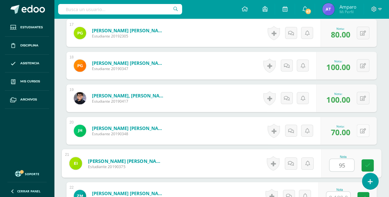
type input "95"
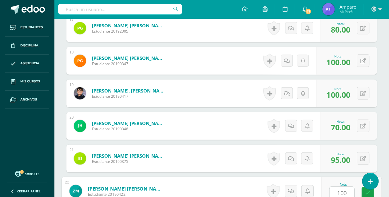
type input "100"
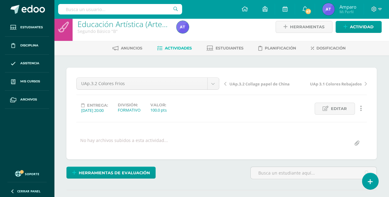
scroll to position [0, 0]
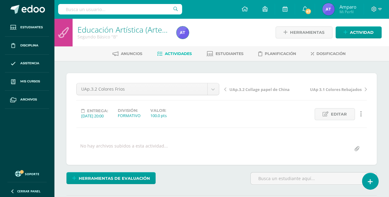
click at [178, 54] on span "Actividades" at bounding box center [178, 53] width 27 height 5
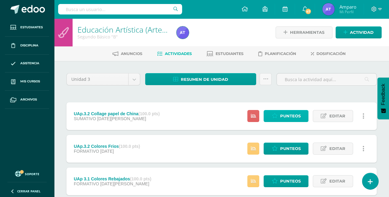
click at [289, 118] on span "Punteos" at bounding box center [290, 115] width 21 height 11
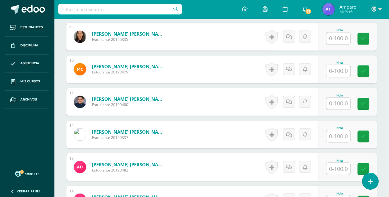
scroll to position [452, 0]
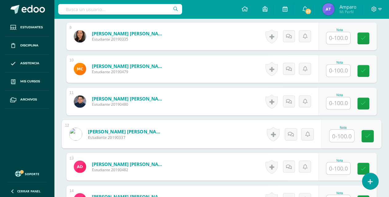
click at [337, 134] on input "text" at bounding box center [341, 136] width 25 height 12
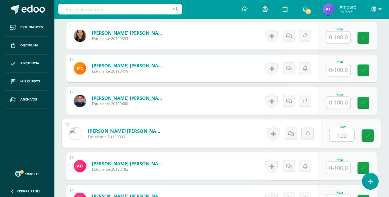
type input "100"
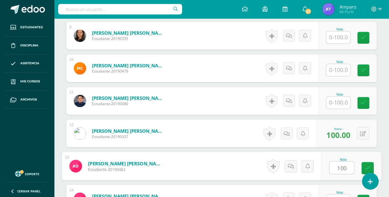
type input "100"
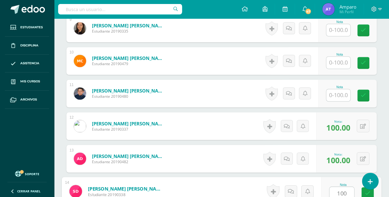
type input "100"
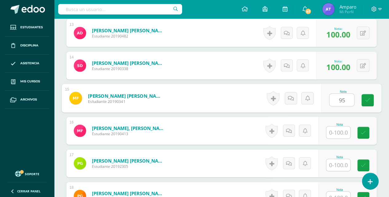
type input "95"
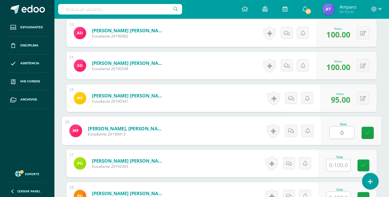
type input "0"
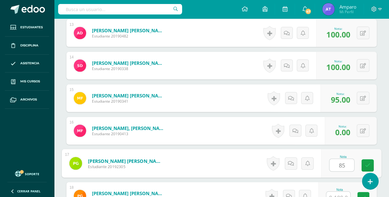
type input "85"
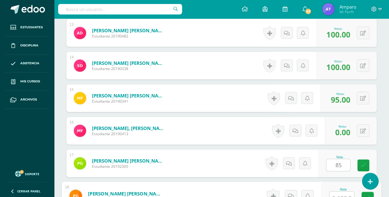
scroll to position [591, 0]
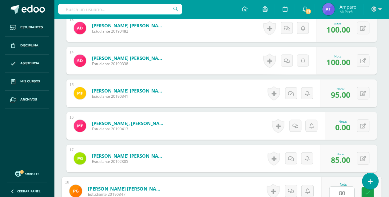
type input "80"
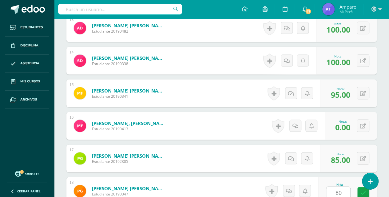
scroll to position [716, 0]
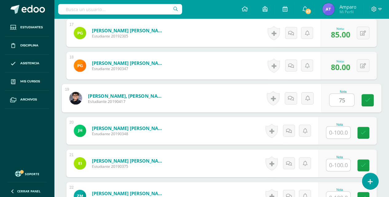
type input "75"
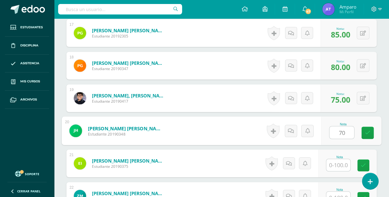
type input "70"
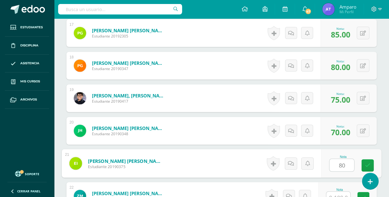
type input "80"
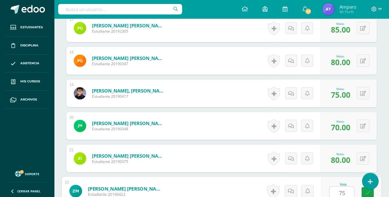
type input "75"
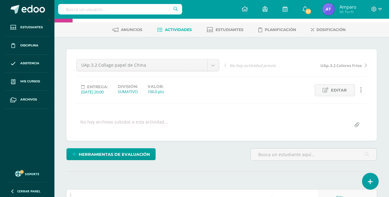
scroll to position [0, 0]
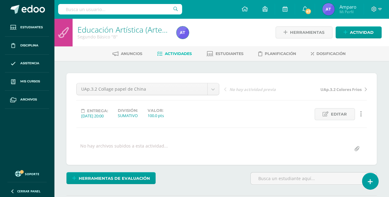
click at [173, 52] on span "Actividades" at bounding box center [178, 53] width 27 height 5
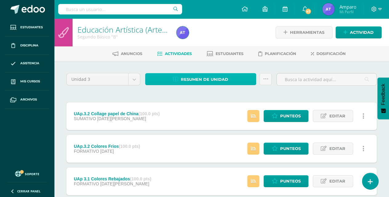
click at [212, 76] on span "Resumen de unidad" at bounding box center [204, 79] width 47 height 11
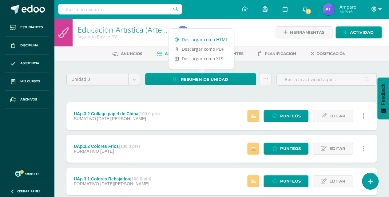
click at [209, 40] on link "Descargar como HTML" at bounding box center [202, 40] width 66 height 10
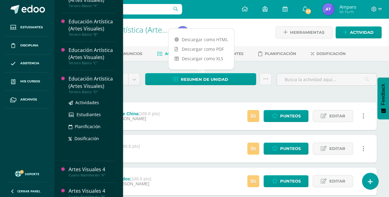
scroll to position [236, 0]
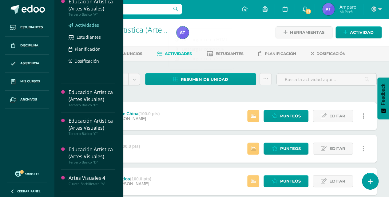
click at [87, 23] on span "Actividades" at bounding box center [87, 25] width 24 height 6
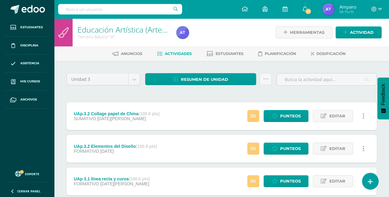
scroll to position [41, 0]
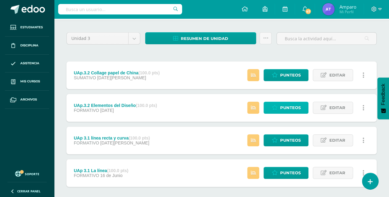
click at [286, 107] on span "Punteos" at bounding box center [290, 107] width 21 height 11
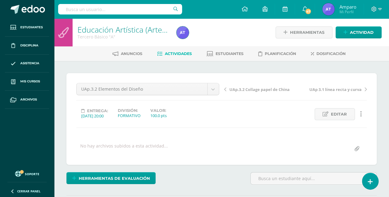
scroll to position [0, 0]
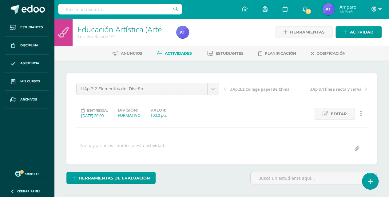
click at [177, 51] on span "Actividades" at bounding box center [178, 53] width 27 height 5
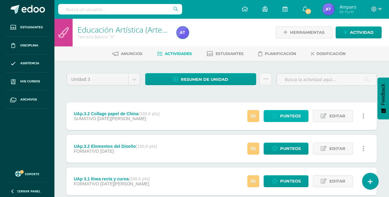
click at [291, 116] on span "Punteos" at bounding box center [290, 115] width 21 height 11
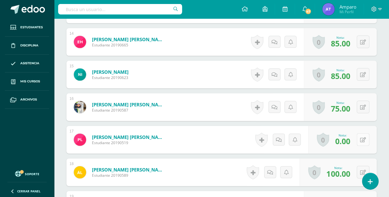
scroll to position [610, 0]
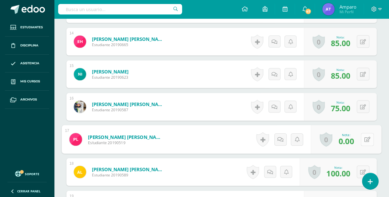
click at [361, 138] on button at bounding box center [367, 139] width 13 height 13
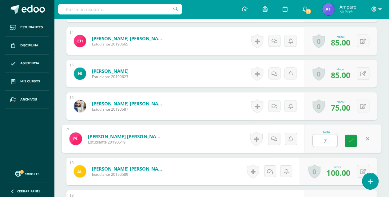
type input "75"
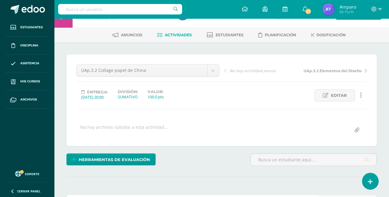
scroll to position [0, 0]
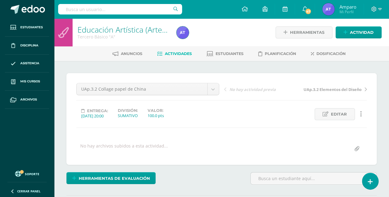
click at [182, 52] on span "Actividades" at bounding box center [178, 53] width 27 height 5
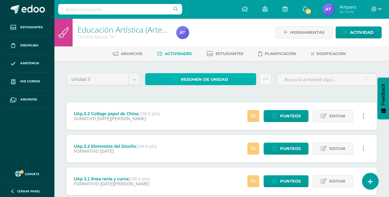
click at [203, 78] on span "Resumen de unidad" at bounding box center [204, 79] width 47 height 11
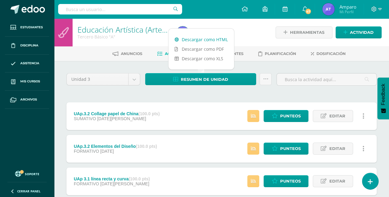
click at [200, 38] on link "Descargar como HTML" at bounding box center [202, 40] width 66 height 10
